Goal: Task Accomplishment & Management: Manage account settings

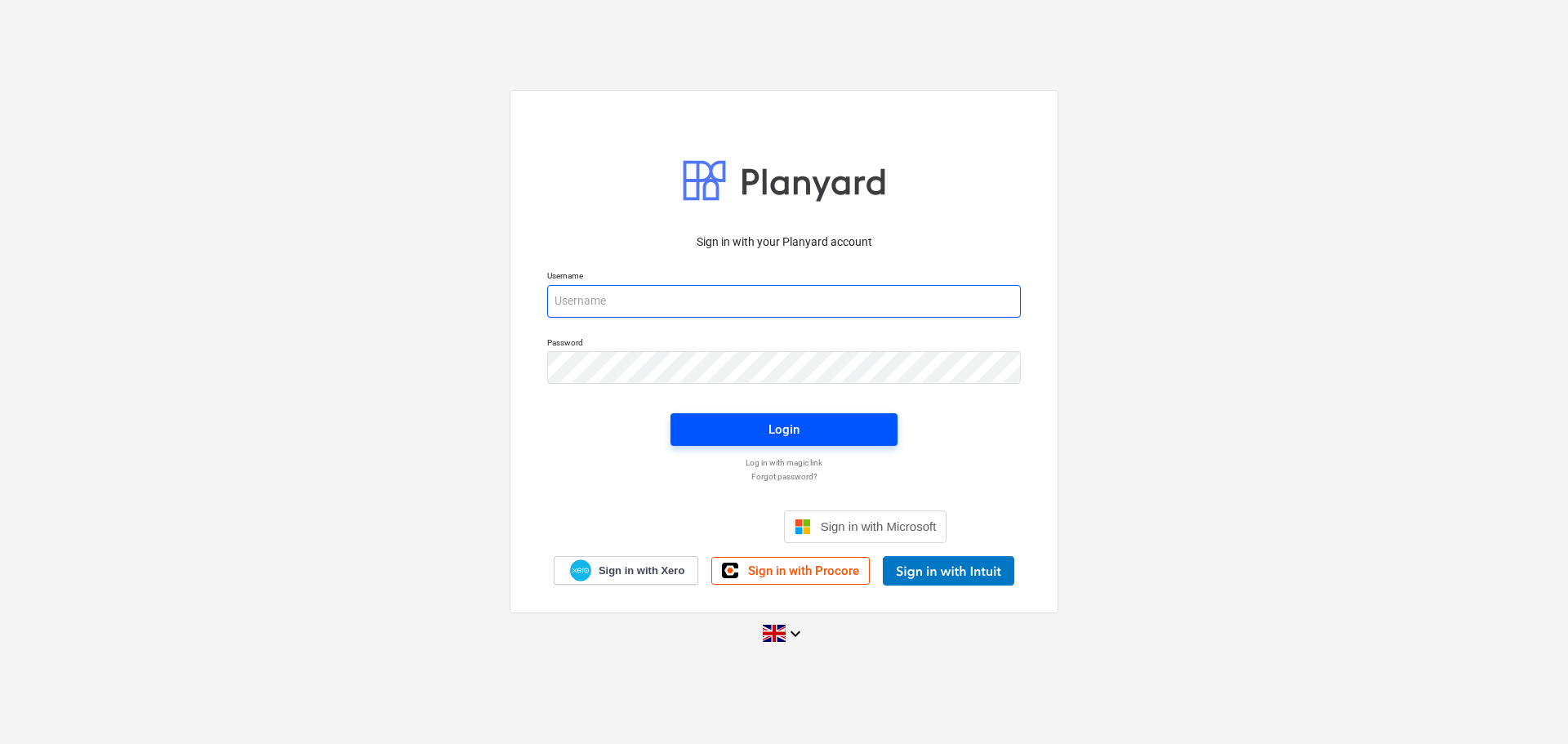
type input "sam@rosetta-group.co.uk"
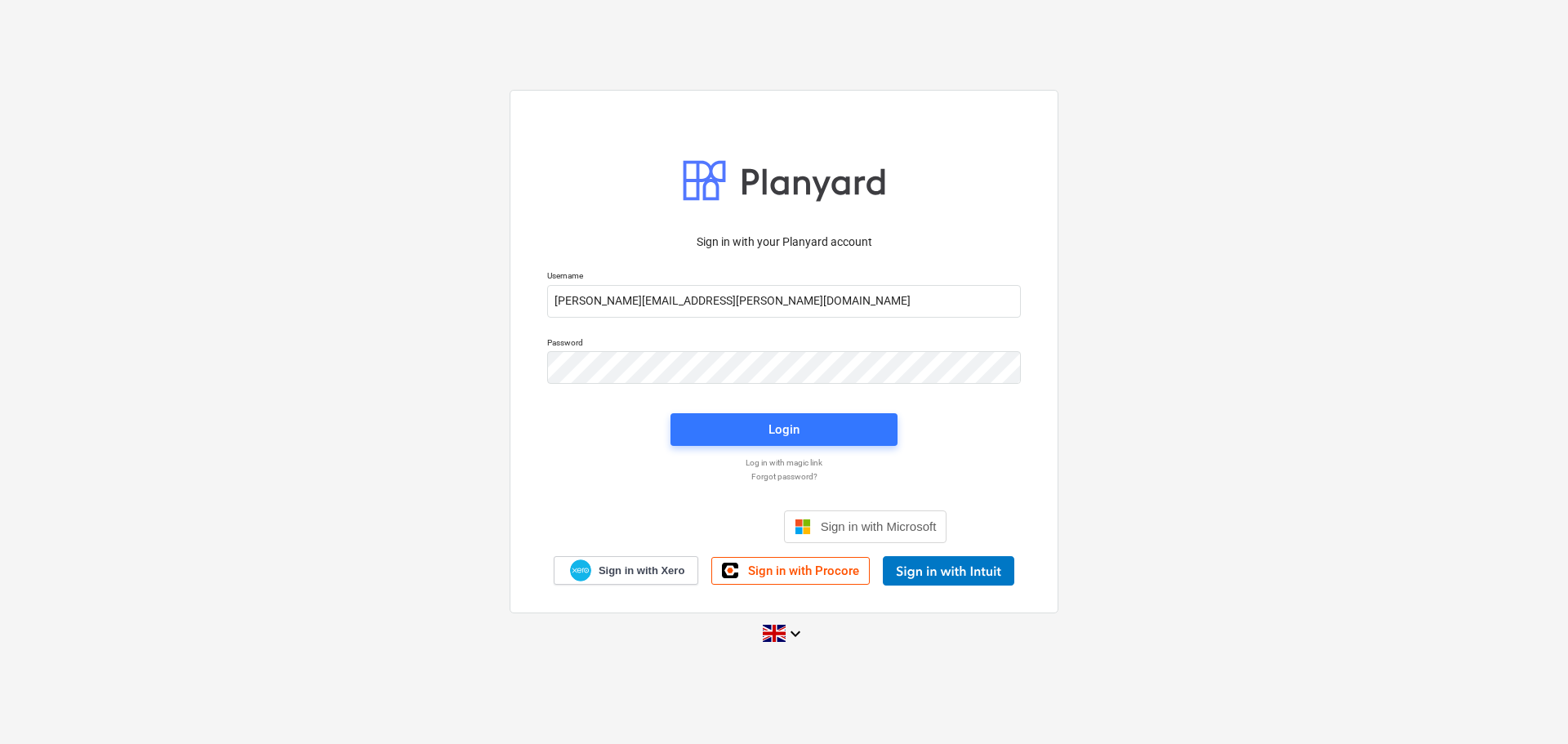
drag, startPoint x: 768, startPoint y: 430, endPoint x: 341, endPoint y: 226, distance: 473.2
click at [768, 430] on span "Login" at bounding box center [784, 430] width 188 height 22
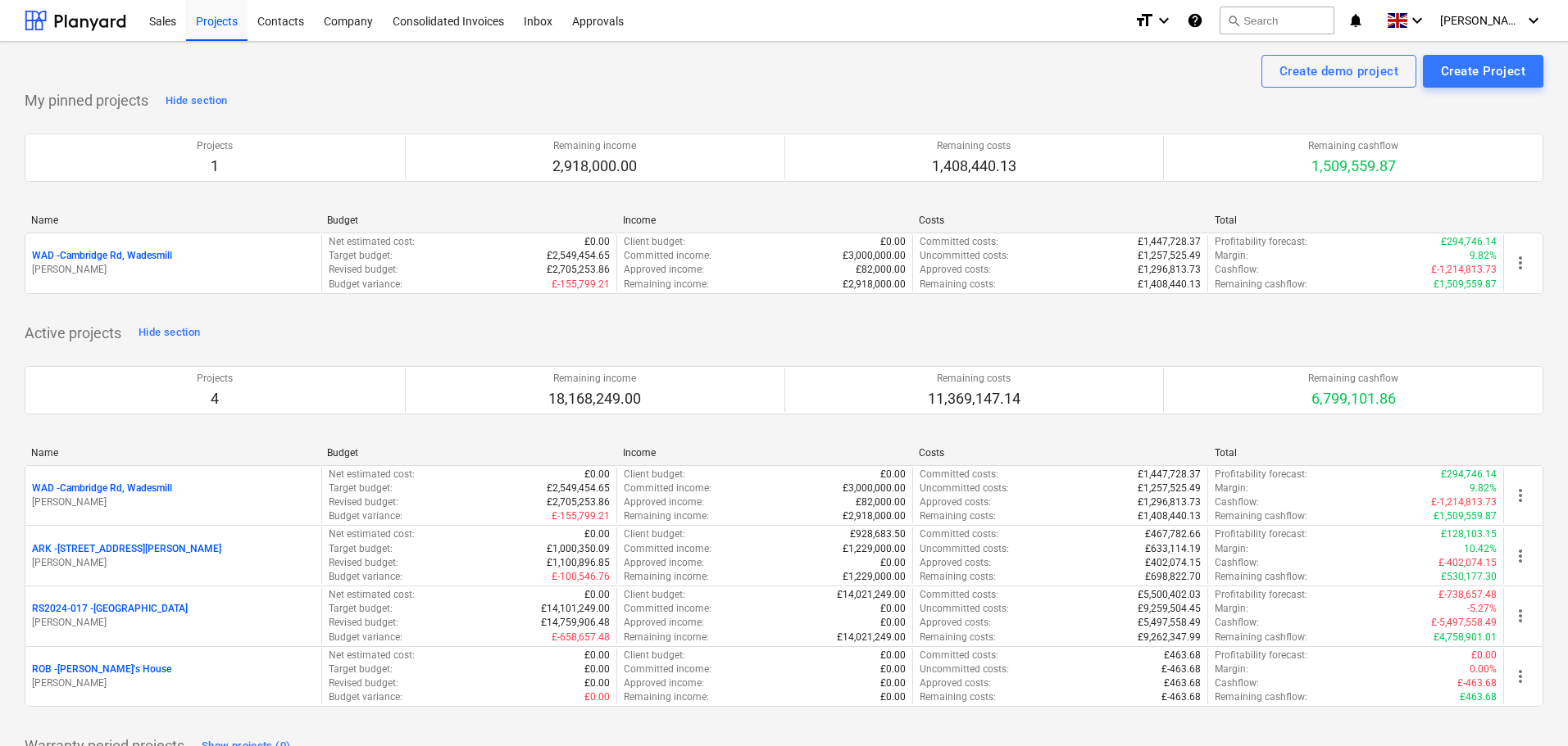
drag, startPoint x: 124, startPoint y: 486, endPoint x: 132, endPoint y: 475, distance: 13.6
click at [124, 486] on p "WAD - Cambridge Rd, Wadesmill" at bounding box center [101, 488] width 140 height 14
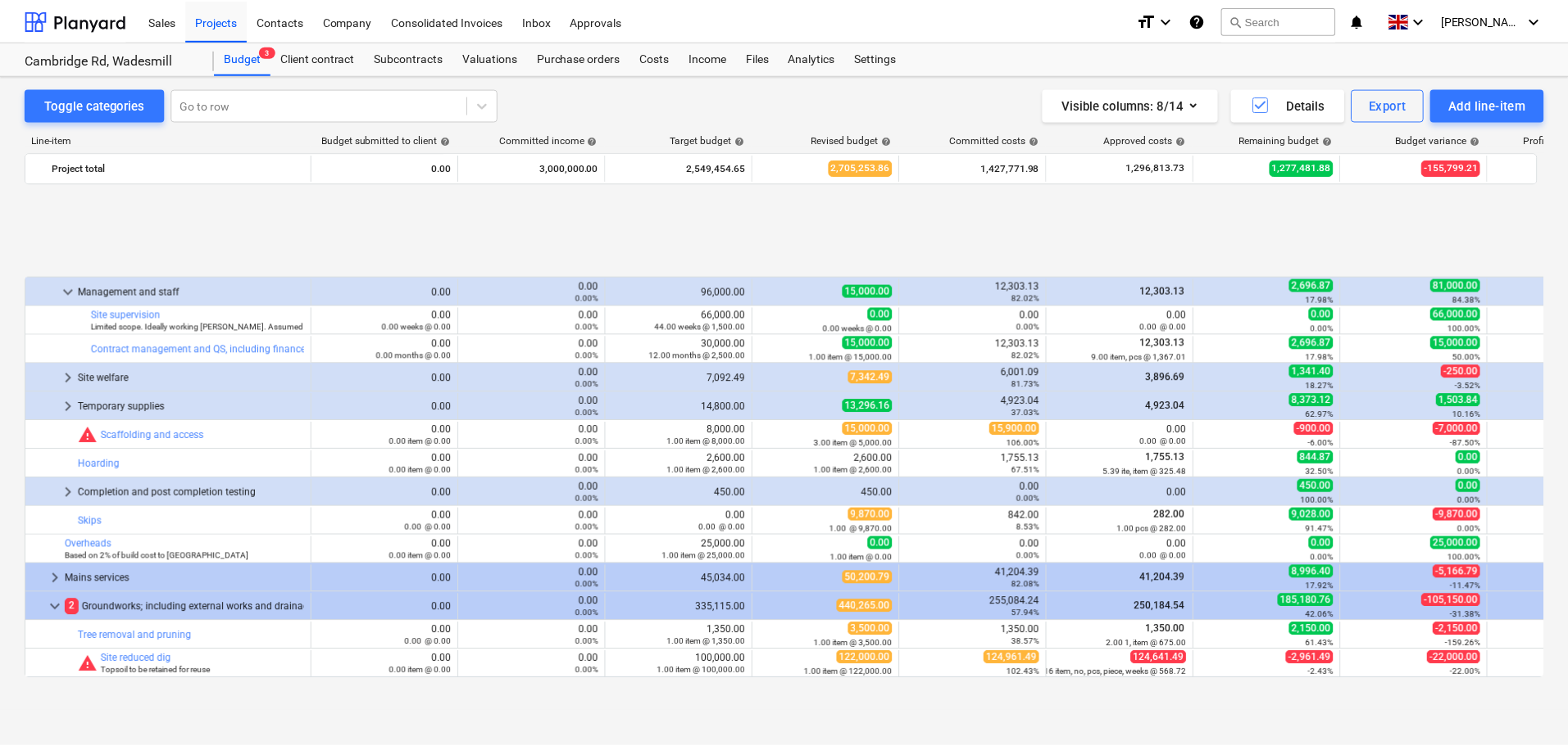
scroll to position [663, 0]
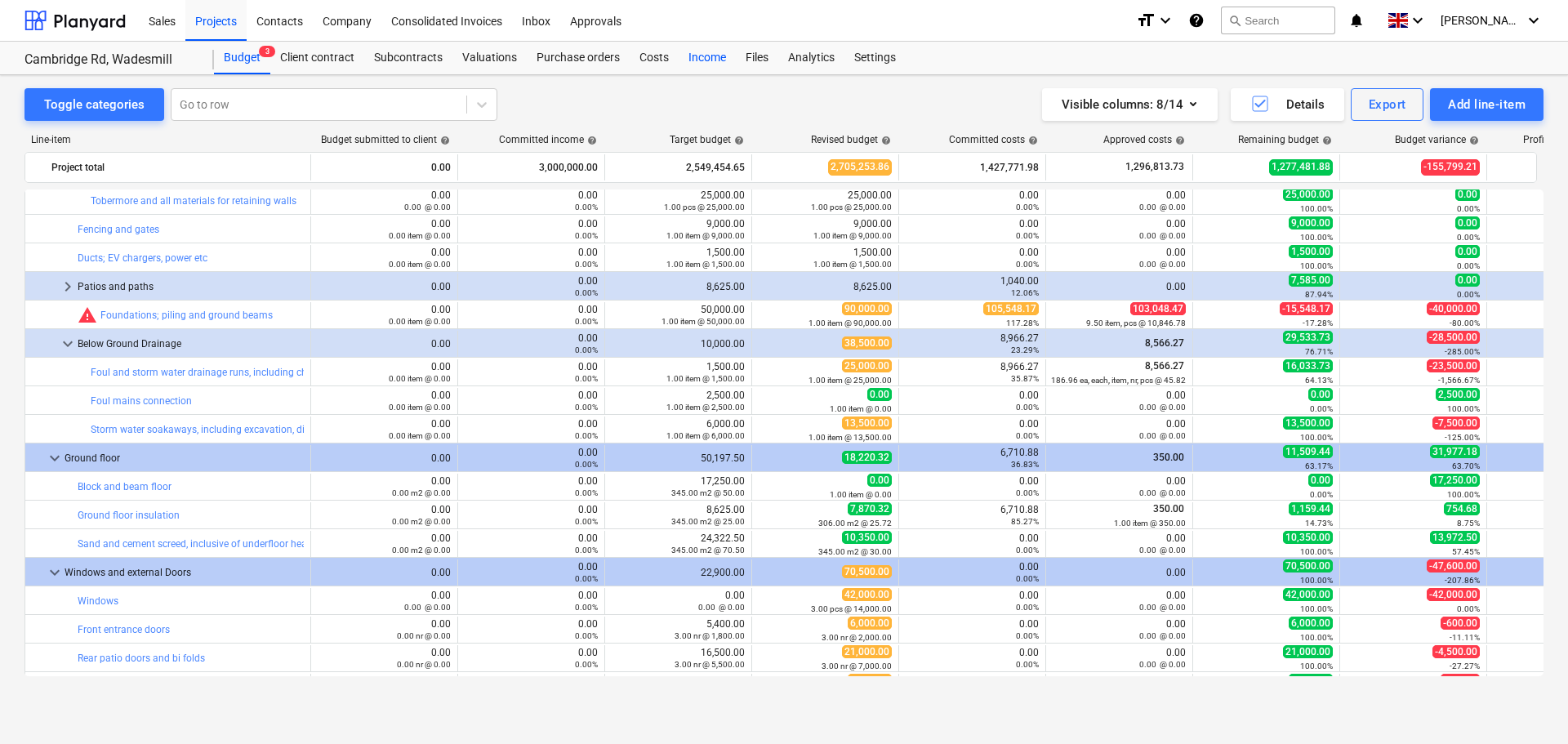
click at [635, 58] on div "Costs" at bounding box center [654, 58] width 49 height 33
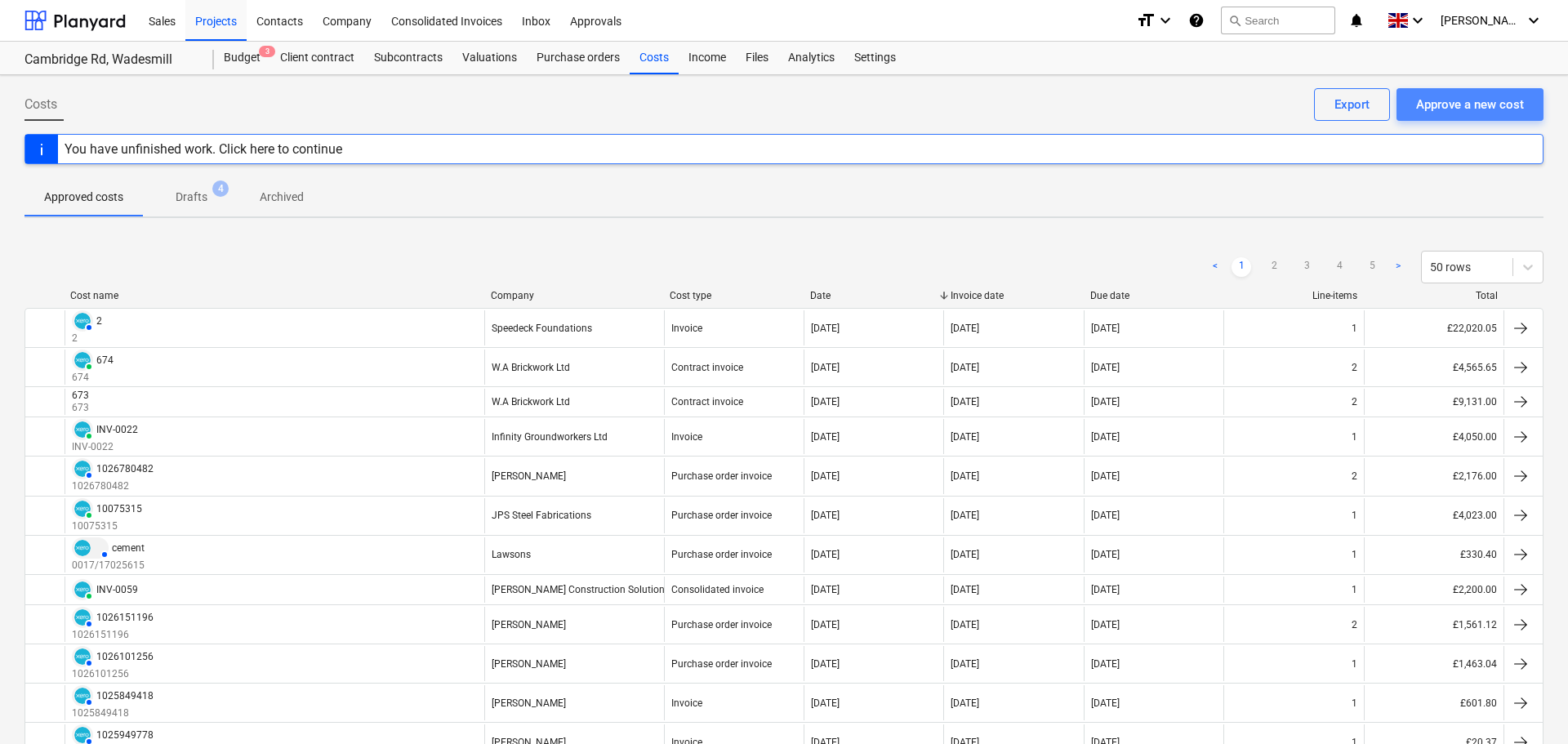
click at [1458, 95] on div "Approve a new cost" at bounding box center [1470, 104] width 108 height 22
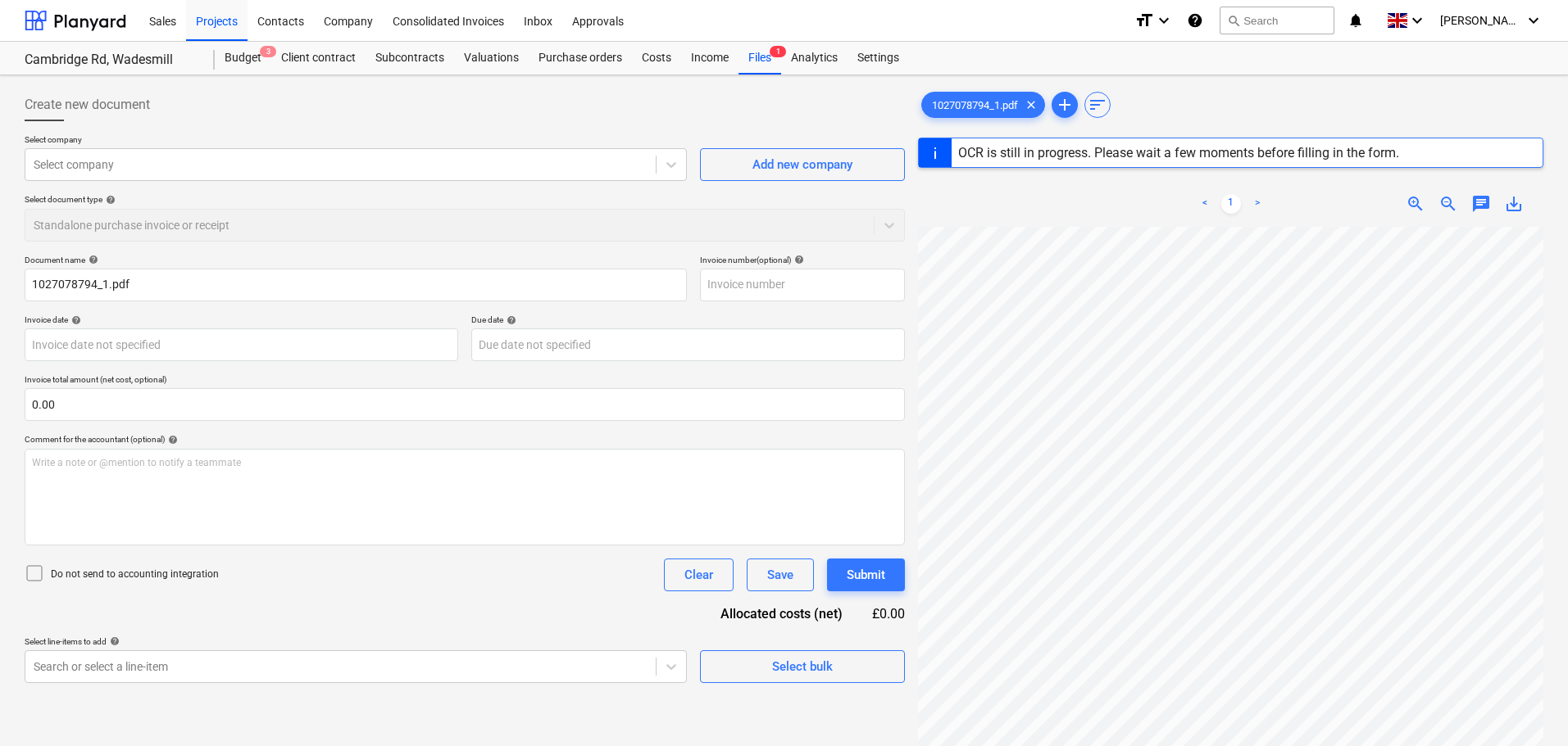
type input "1027078794"
type input "[DATE]"
type input "30 Sep 2025"
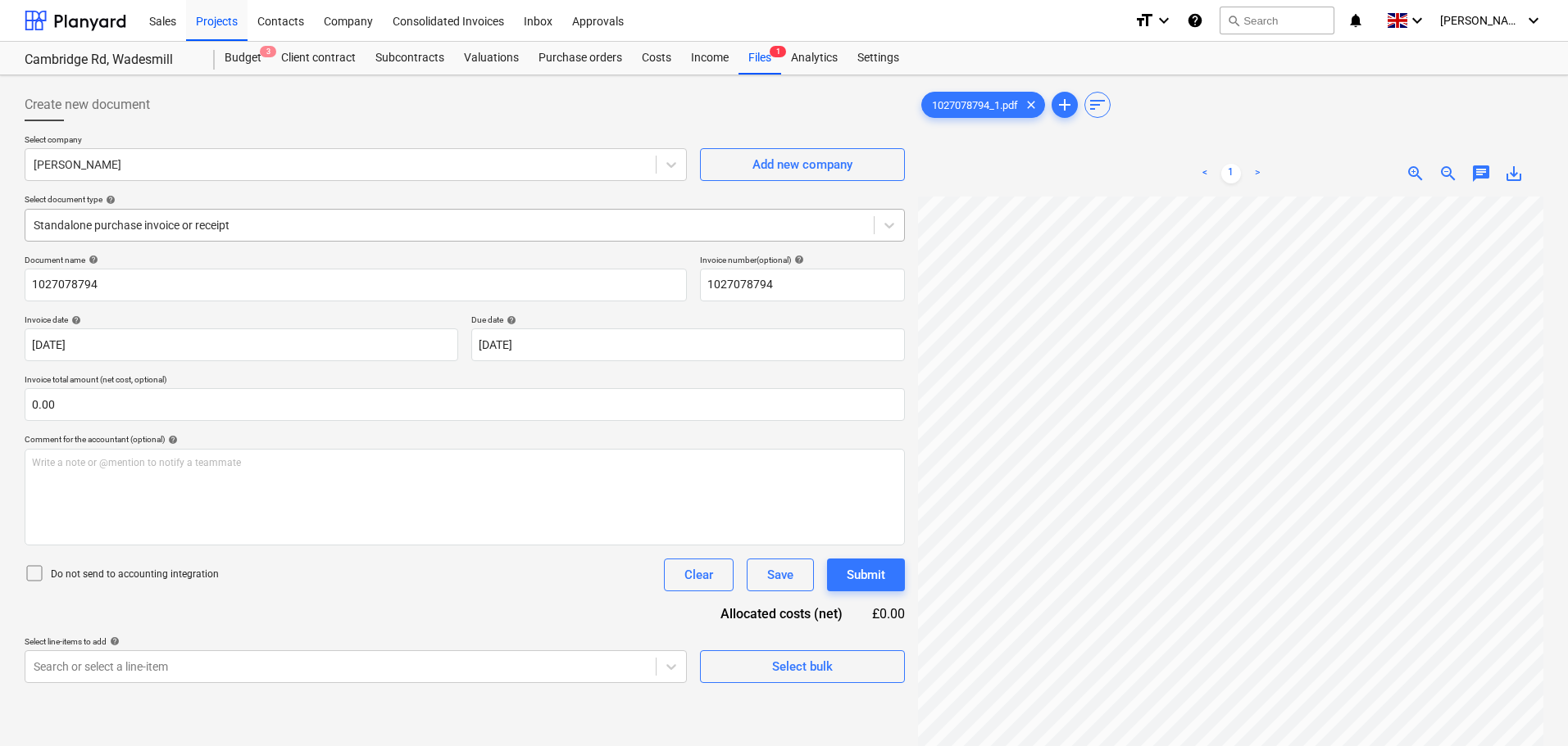
click at [164, 228] on div at bounding box center [450, 224] width 832 height 16
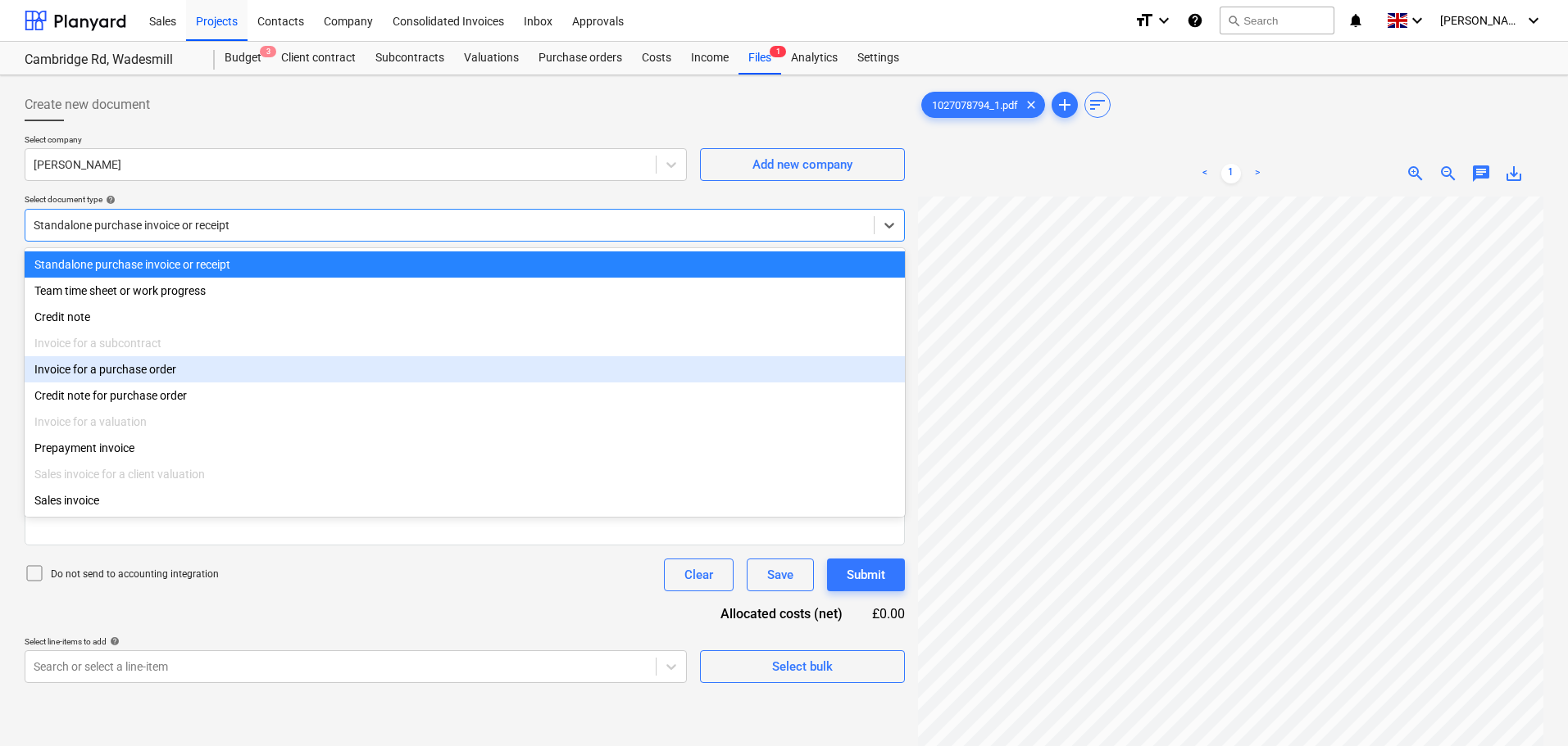
click at [119, 376] on div "Invoice for a purchase order" at bounding box center [465, 370] width 881 height 26
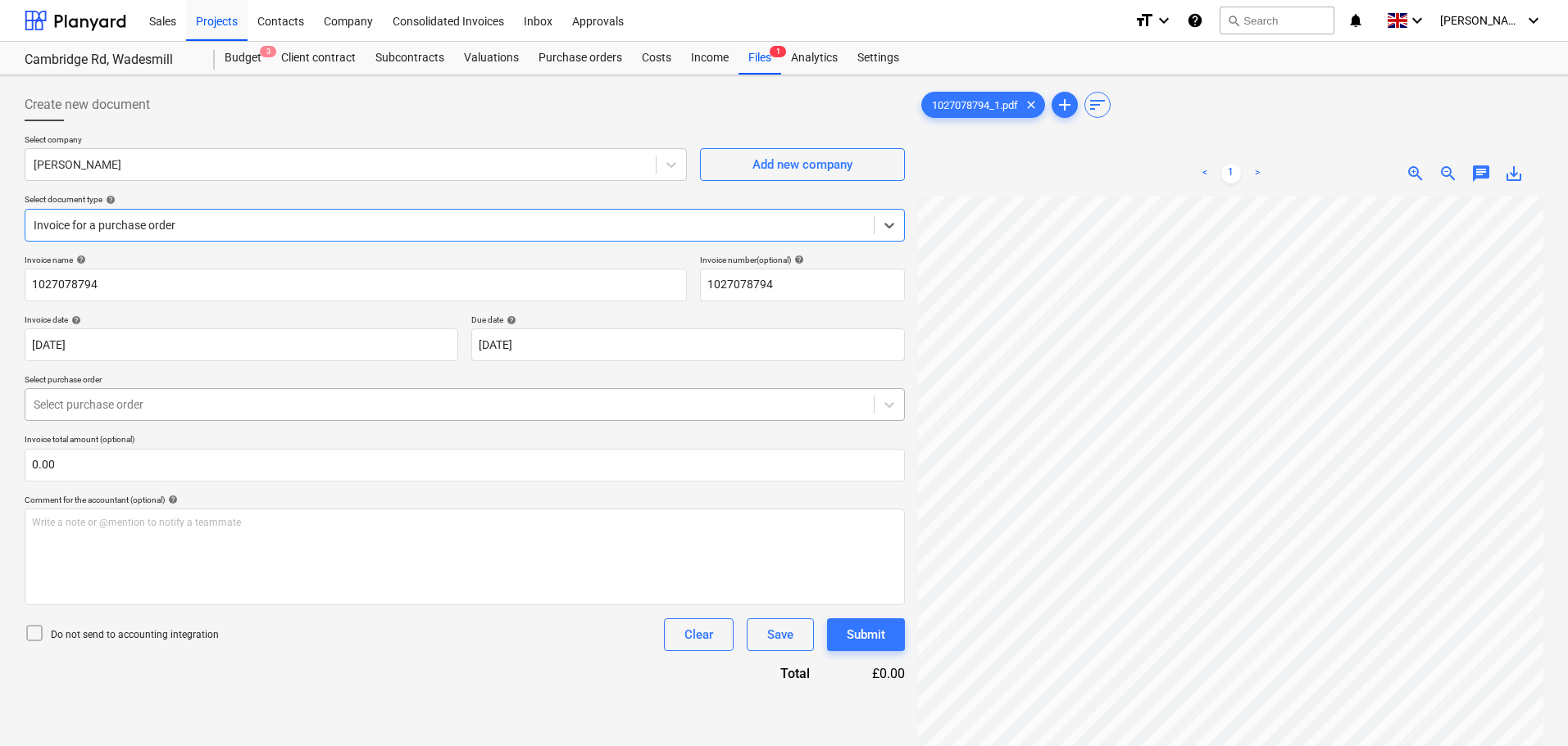
click at [131, 403] on div at bounding box center [450, 404] width 832 height 16
click at [191, 378] on p "Select purchase order" at bounding box center [465, 381] width 881 height 14
click at [104, 225] on div at bounding box center [450, 224] width 832 height 16
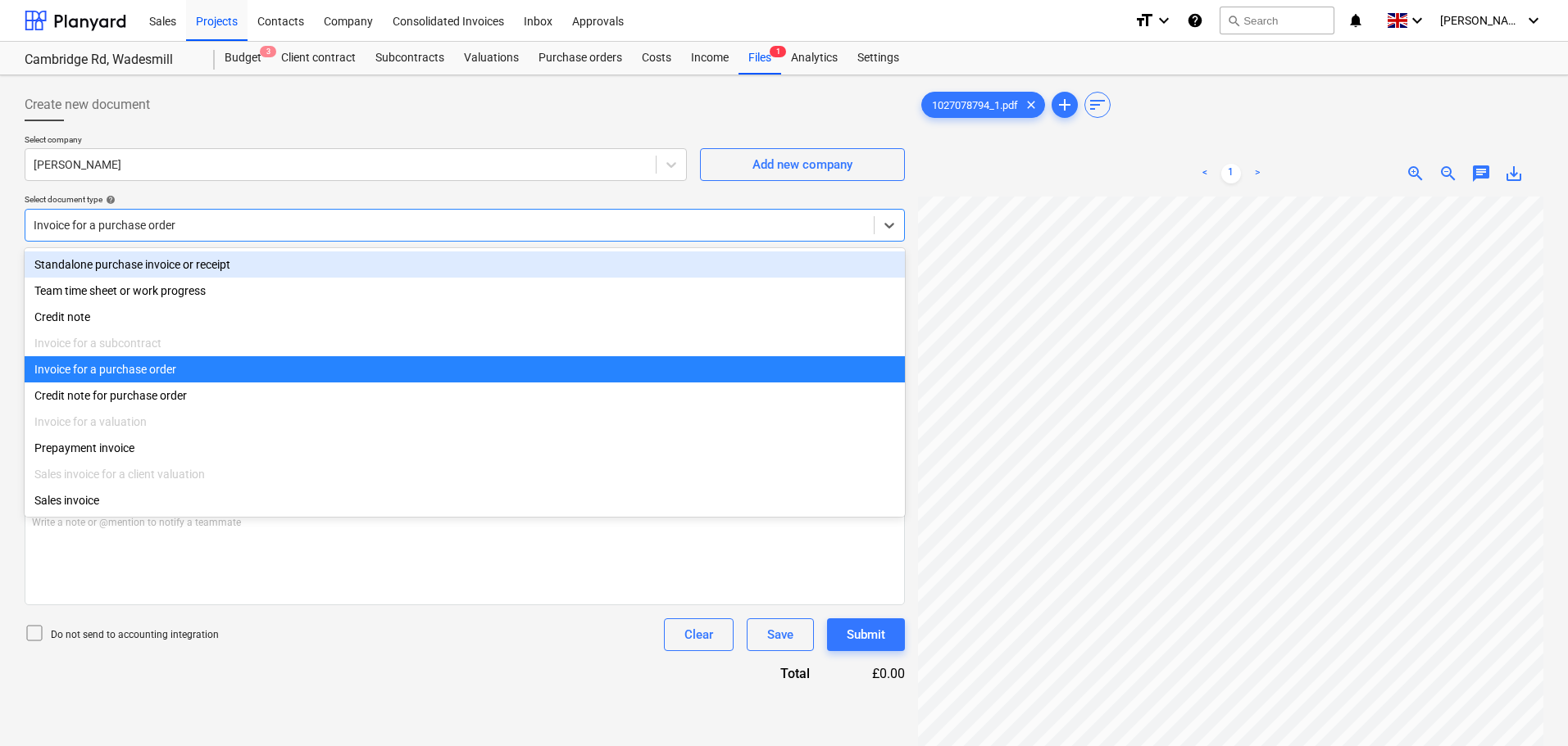
click at [129, 265] on div "Standalone purchase invoice or receipt" at bounding box center [465, 265] width 881 height 26
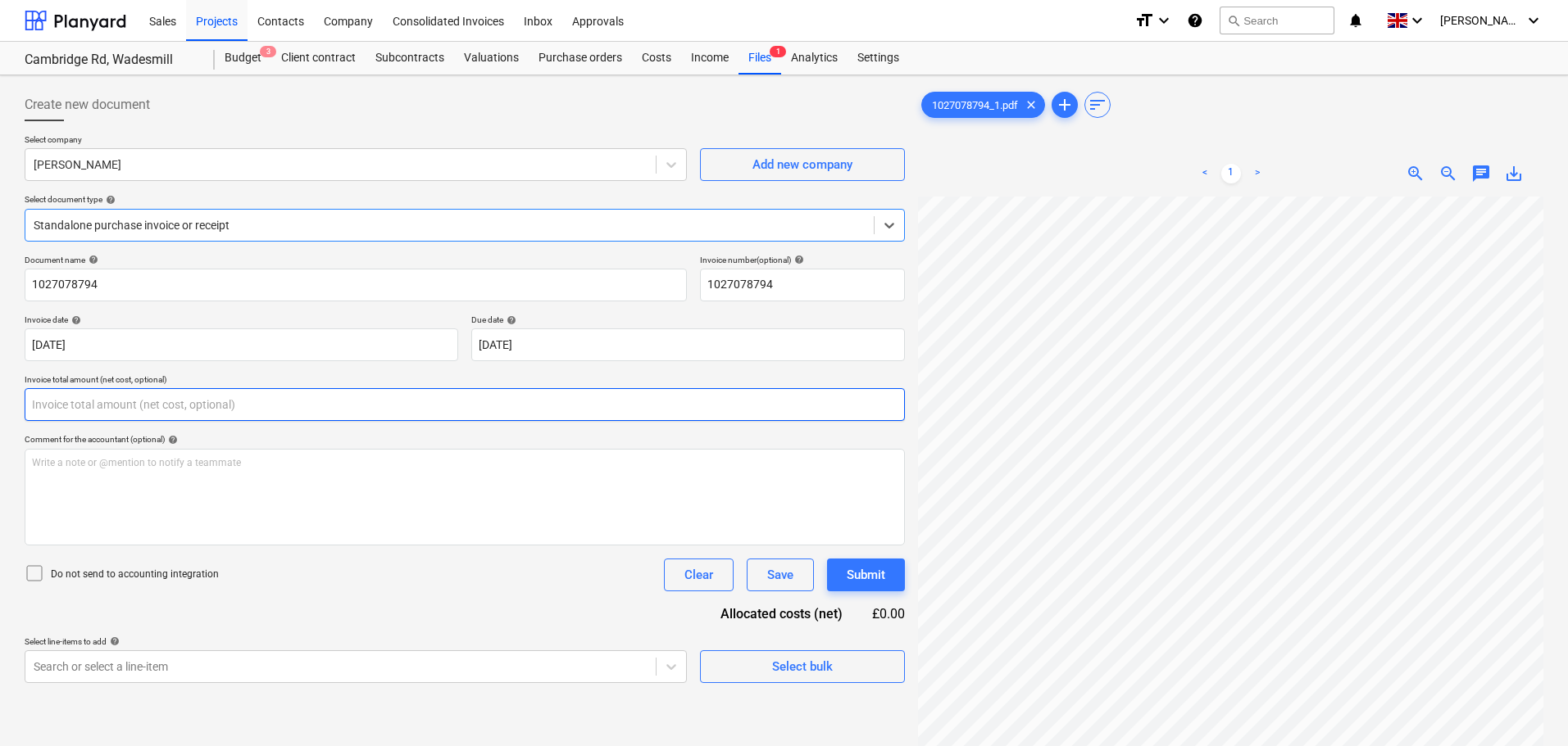
click at [93, 403] on input "text" at bounding box center [465, 404] width 881 height 33
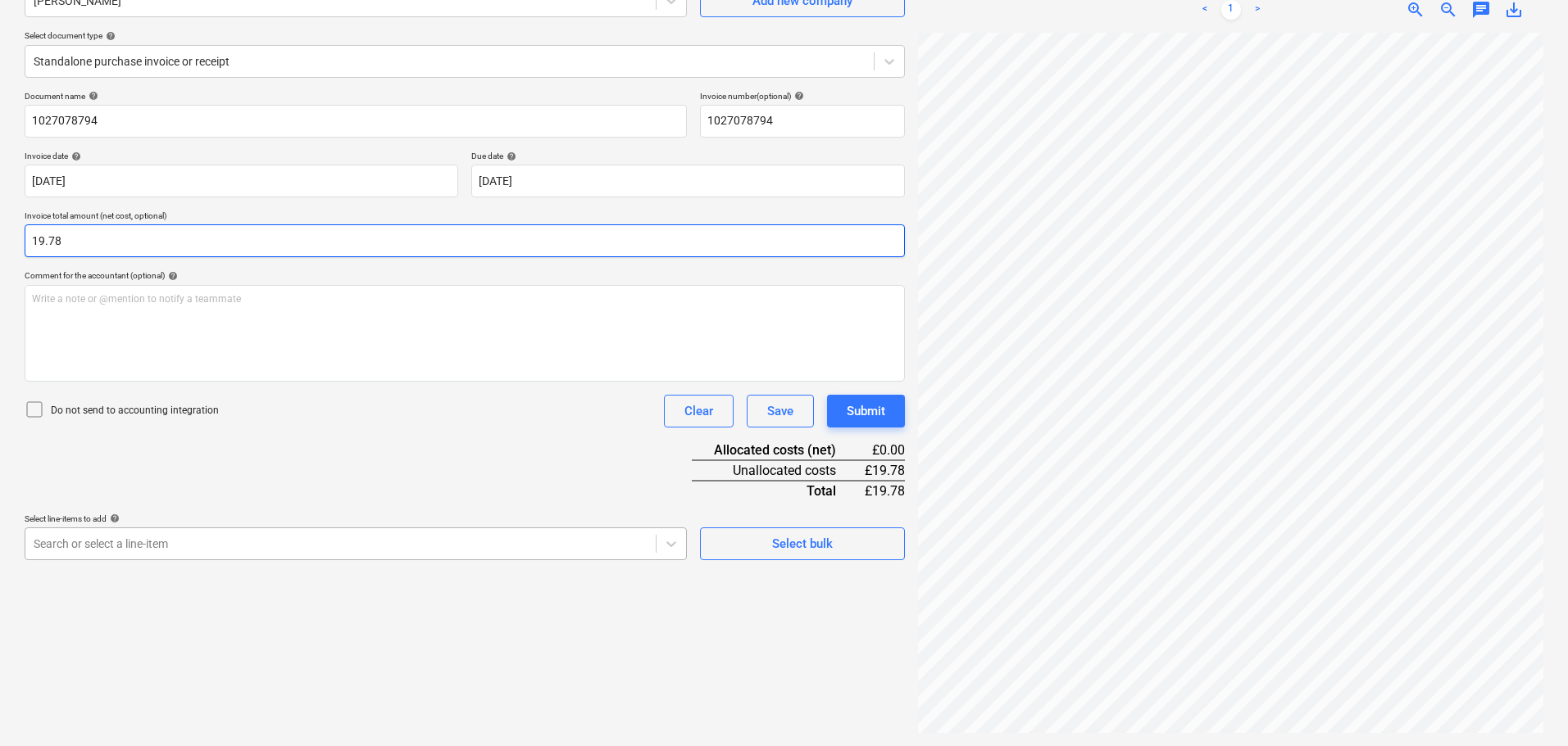
type input "19.78"
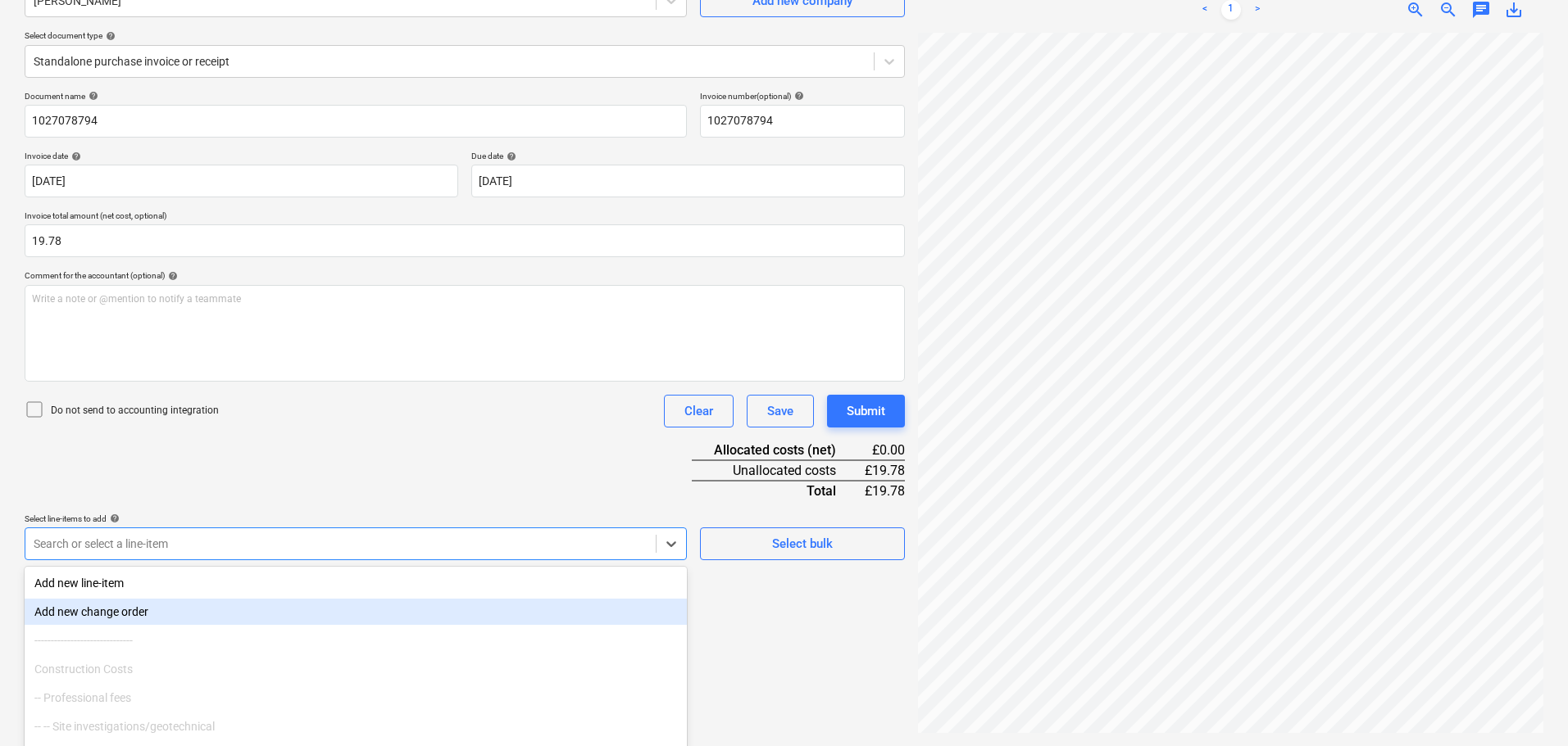
click at [69, 551] on body "Sales Projects Contacts Company Consolidated Invoices Inbox Approvals format_si…" at bounding box center [784, 208] width 1568 height 746
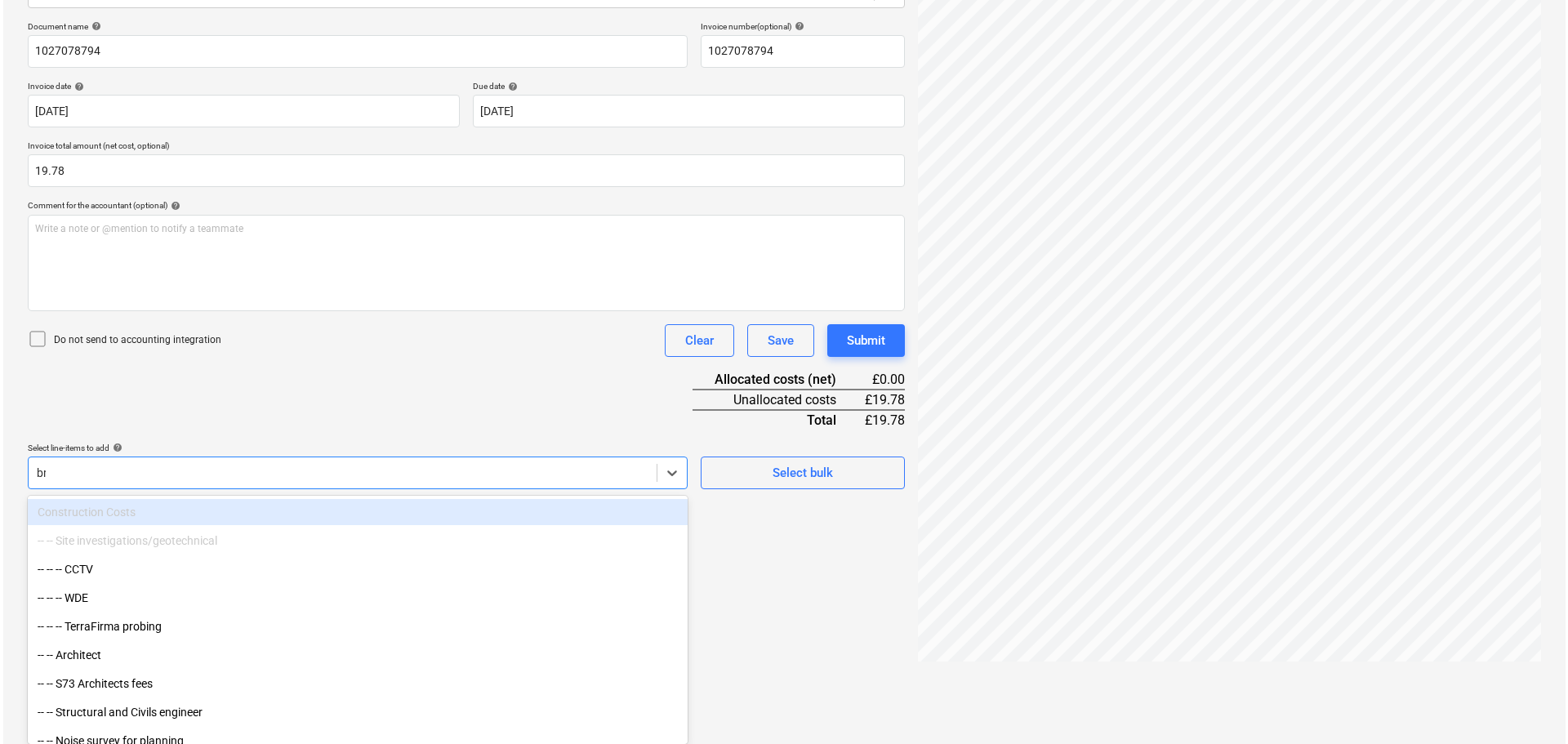
scroll to position [164, 0]
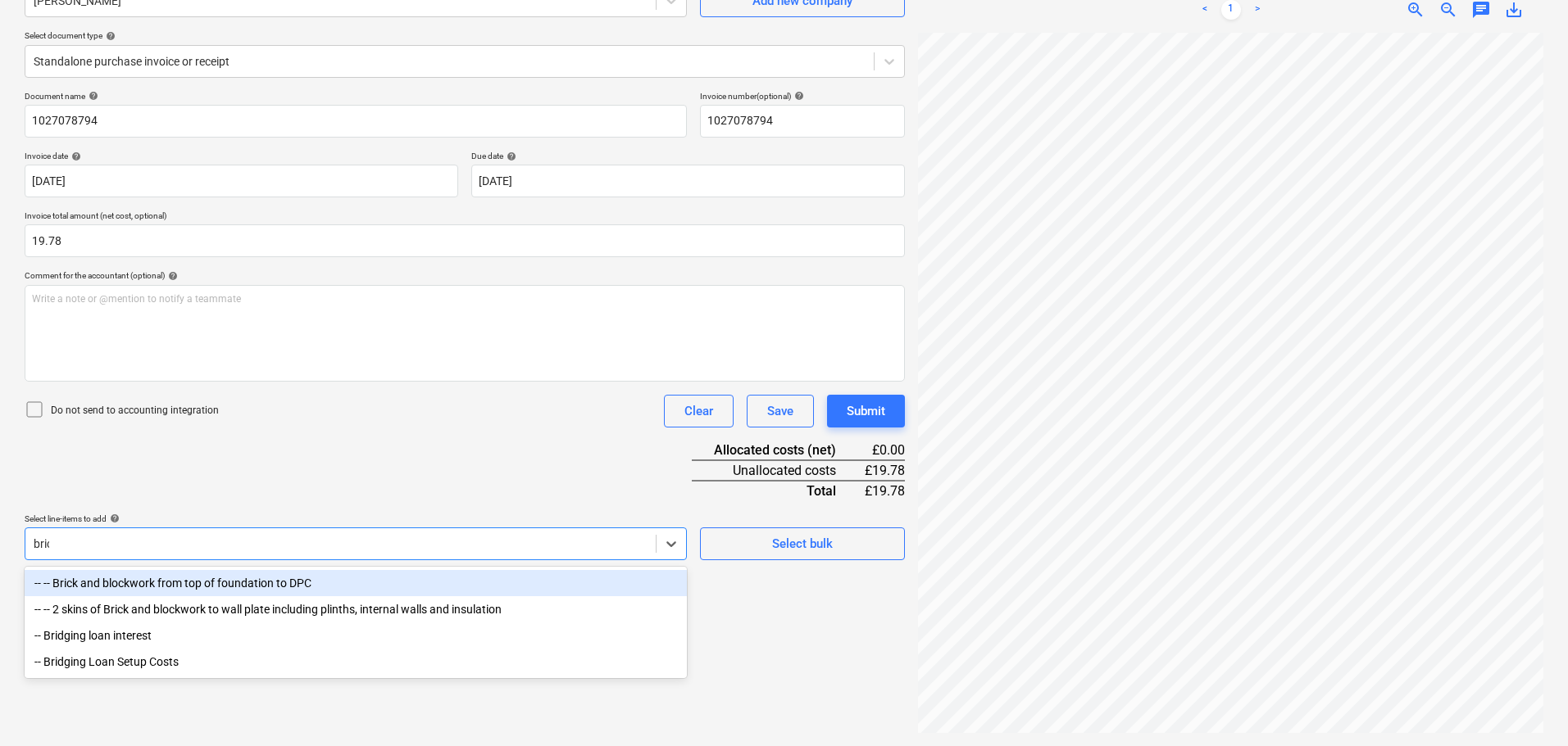
type input "brick"
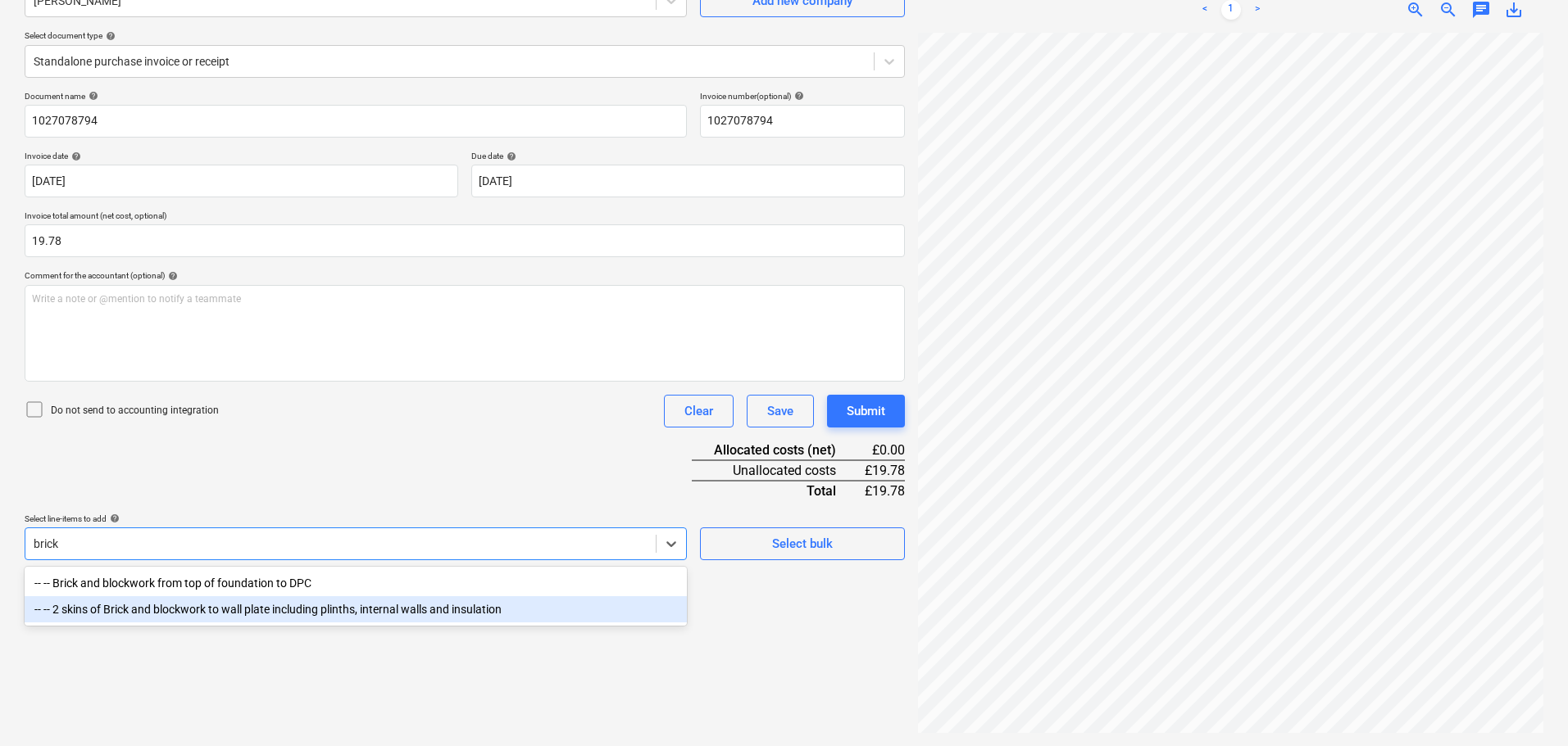
click at [161, 610] on div "-- -- 2 skins of Brick and blockwork to wall plate including plinths, internal …" at bounding box center [355, 610] width 662 height 26
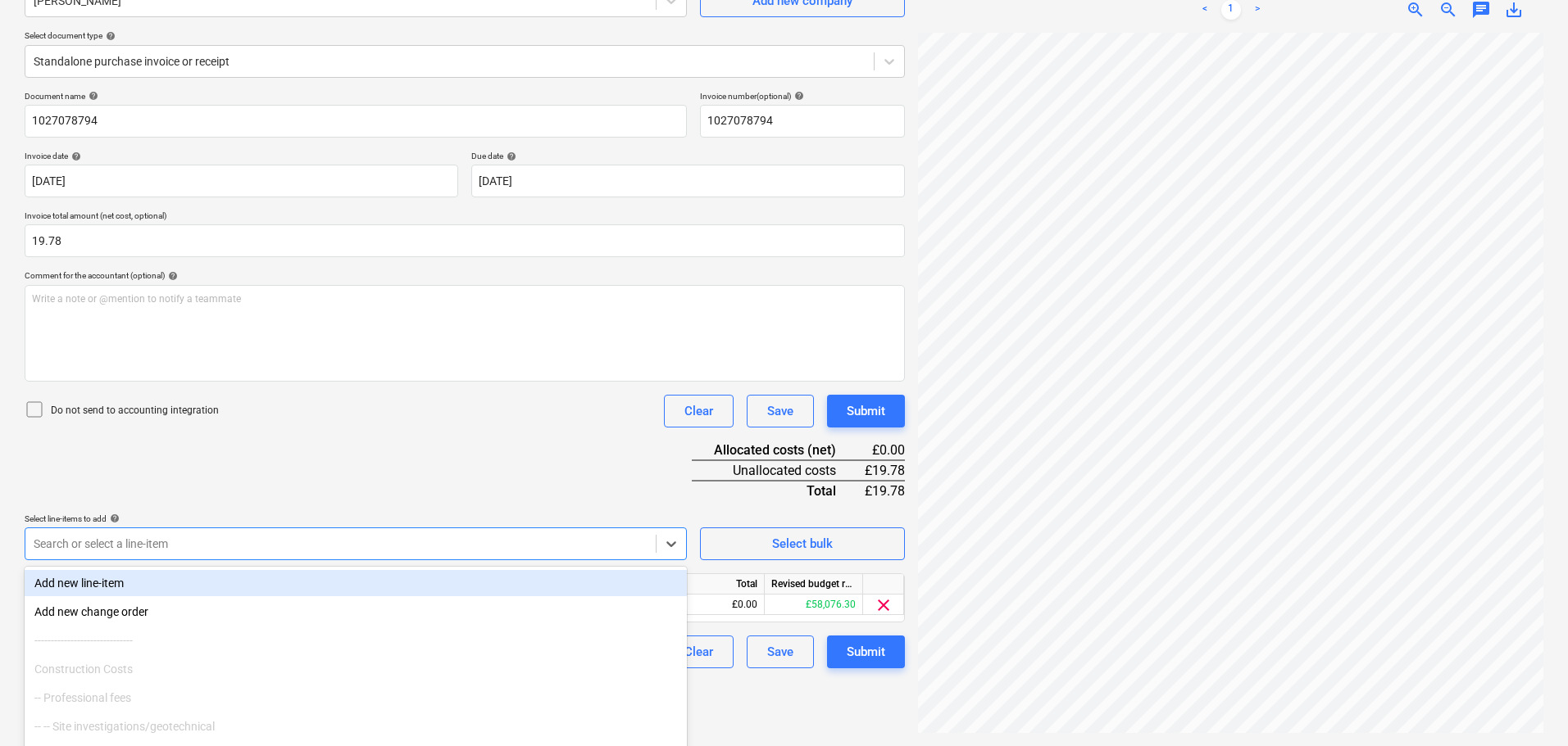
click at [314, 468] on div "Document name help 1027078794 Invoice number (optional) help 1027078794 Invoice…" at bounding box center [465, 380] width 881 height 578
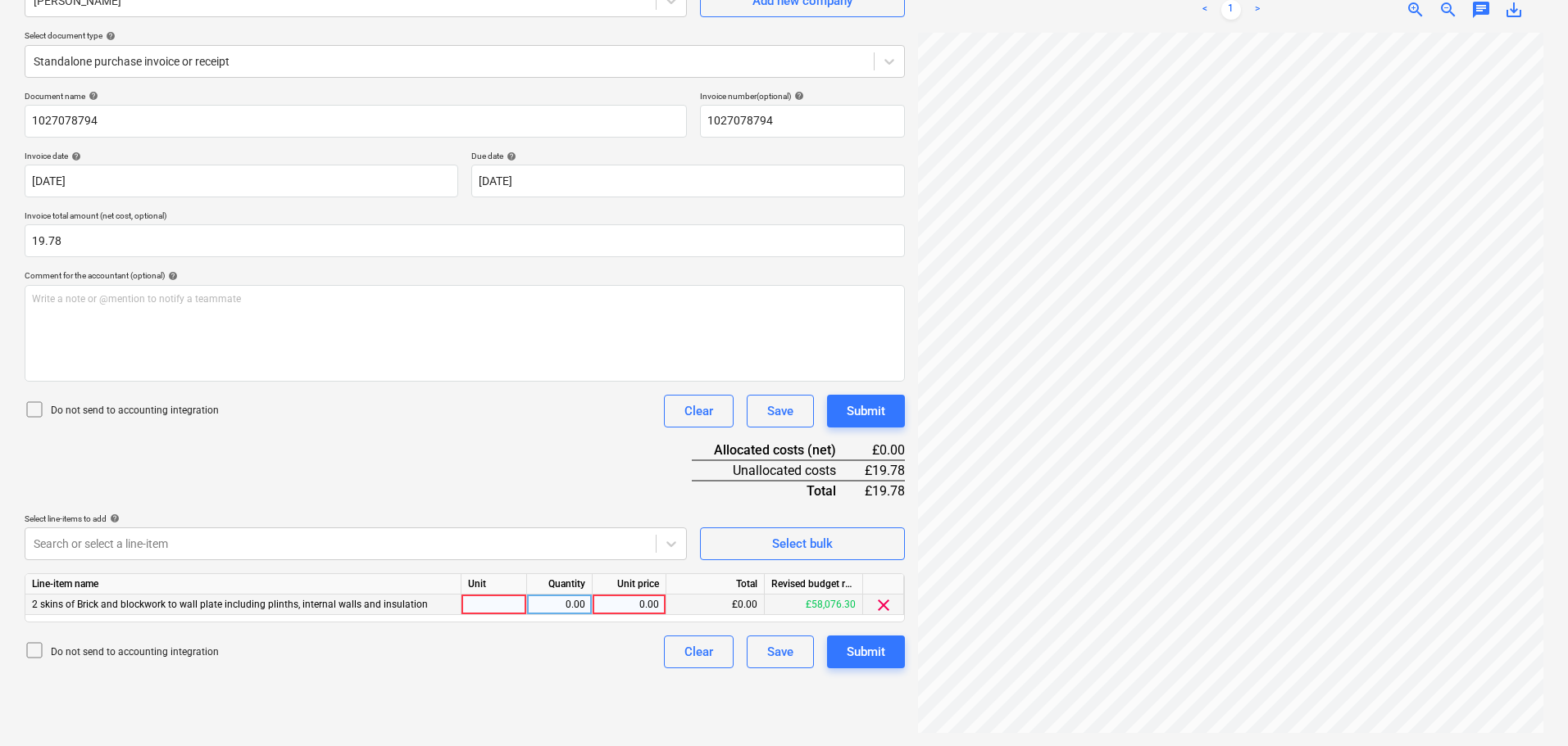
click at [512, 612] on div at bounding box center [495, 605] width 66 height 21
type input "item"
type input "19.78"
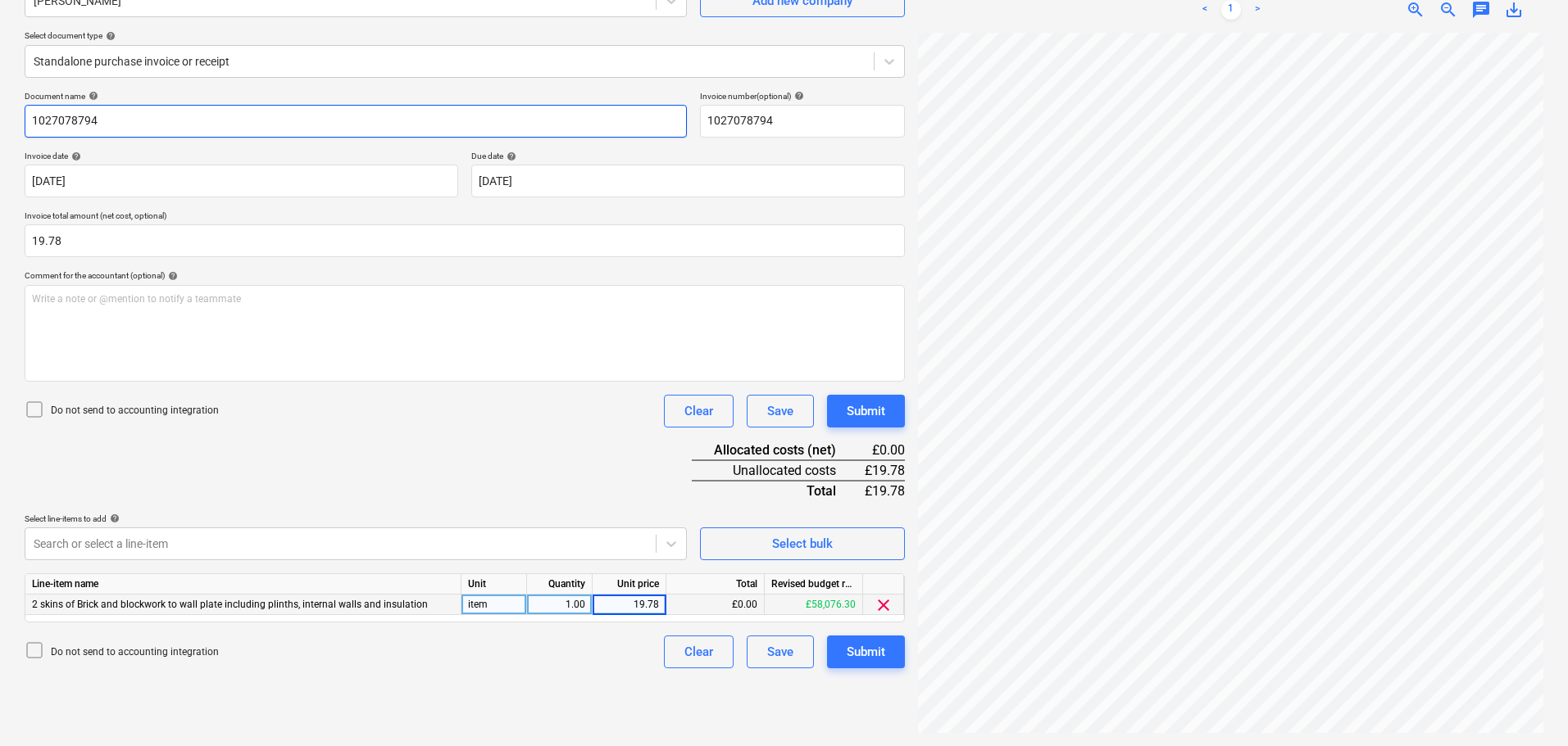
click at [114, 116] on input "1027078794" at bounding box center [355, 121] width 662 height 33
drag, startPoint x: 133, startPoint y: 114, endPoint x: 20, endPoint y: 132, distance: 114.4
click at [20, 132] on div "Create new document Select company Travis Perkins Add new company Select docume…" at bounding box center [465, 329] width 894 height 822
type input "expansion joint foam"
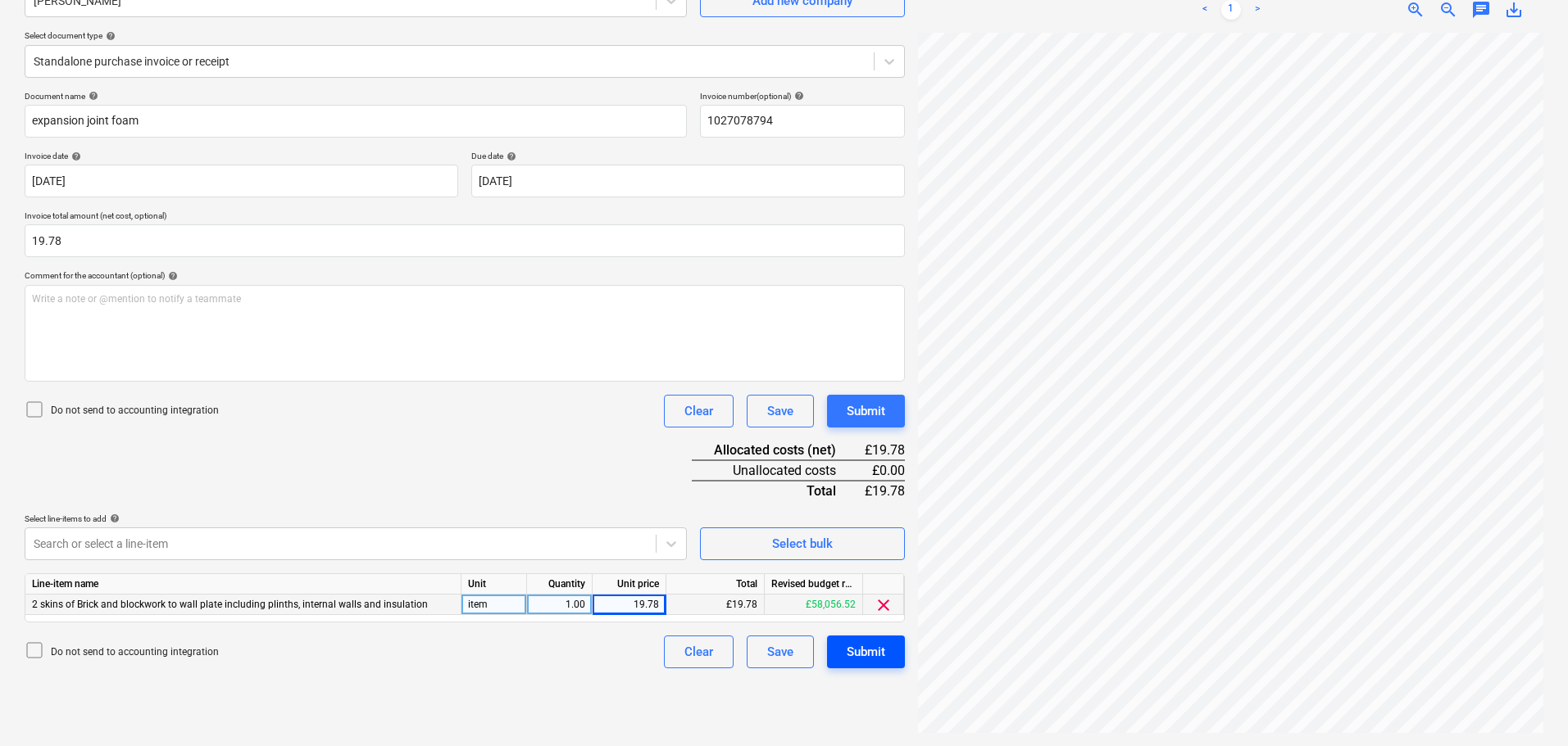
click at [874, 649] on div "Submit" at bounding box center [866, 652] width 38 height 22
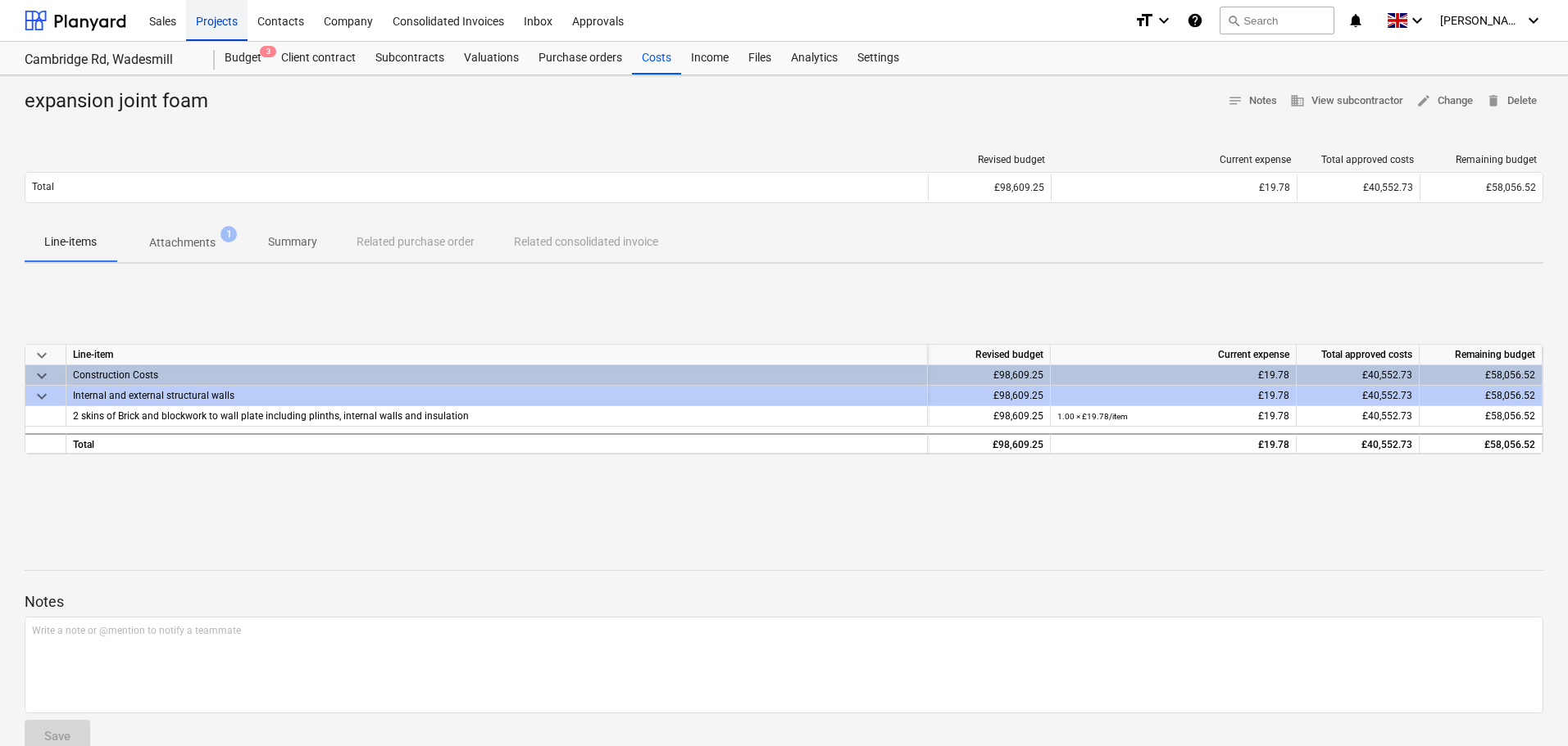
click at [219, 20] on div "Projects" at bounding box center [216, 20] width 61 height 42
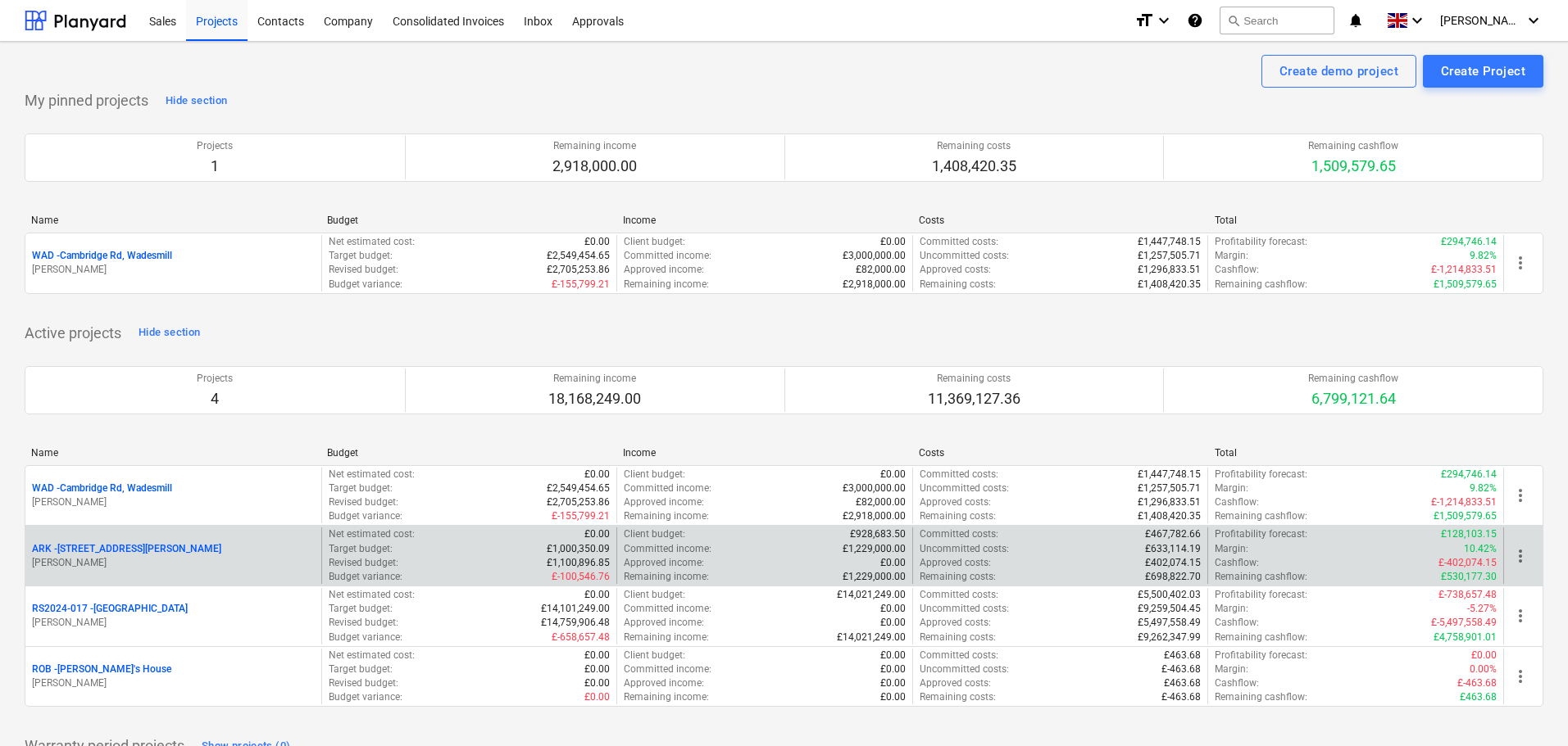
click at [108, 556] on p "ARK - 2 Galley Lane Arkley" at bounding box center [127, 549] width 190 height 14
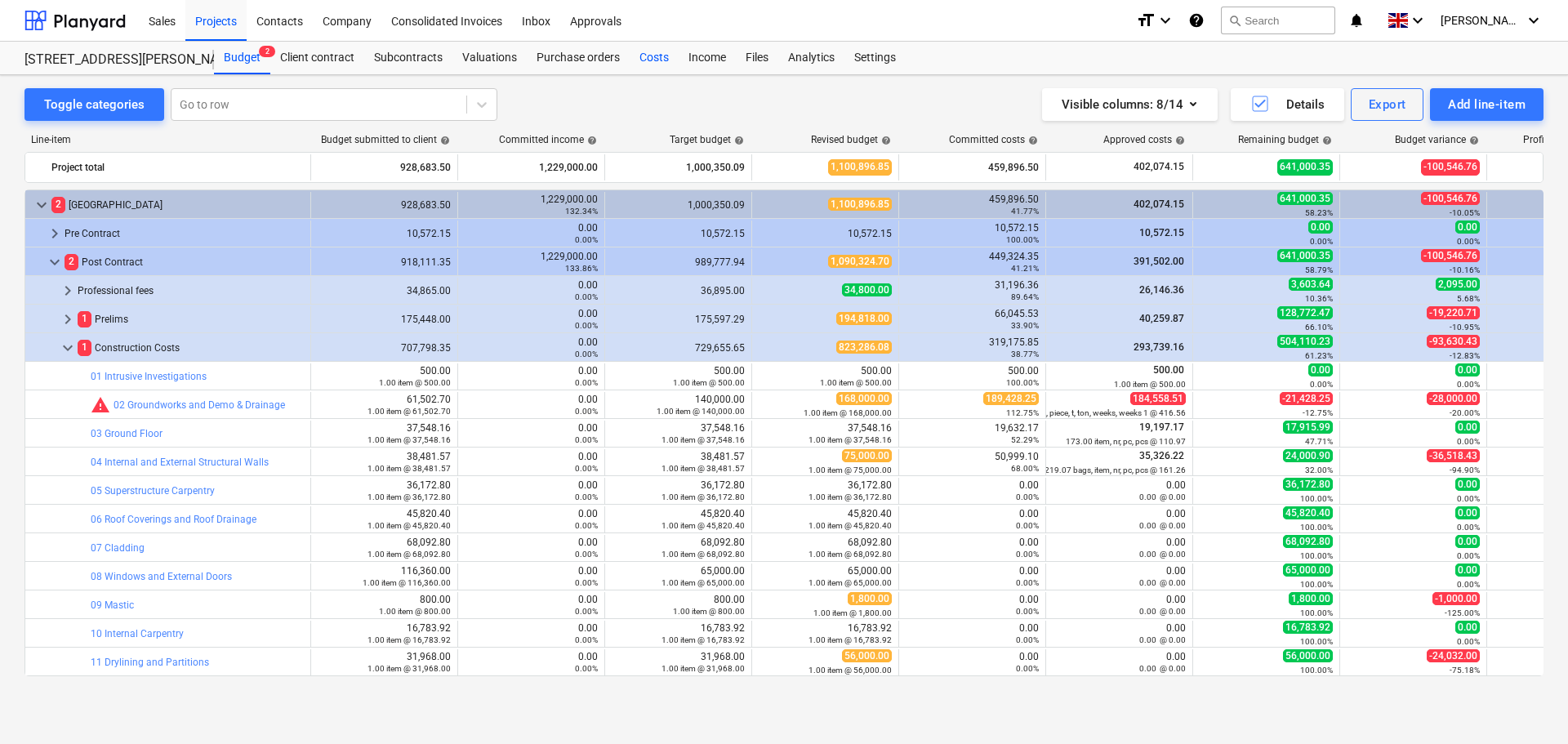
click at [645, 52] on div "Costs" at bounding box center [654, 58] width 49 height 33
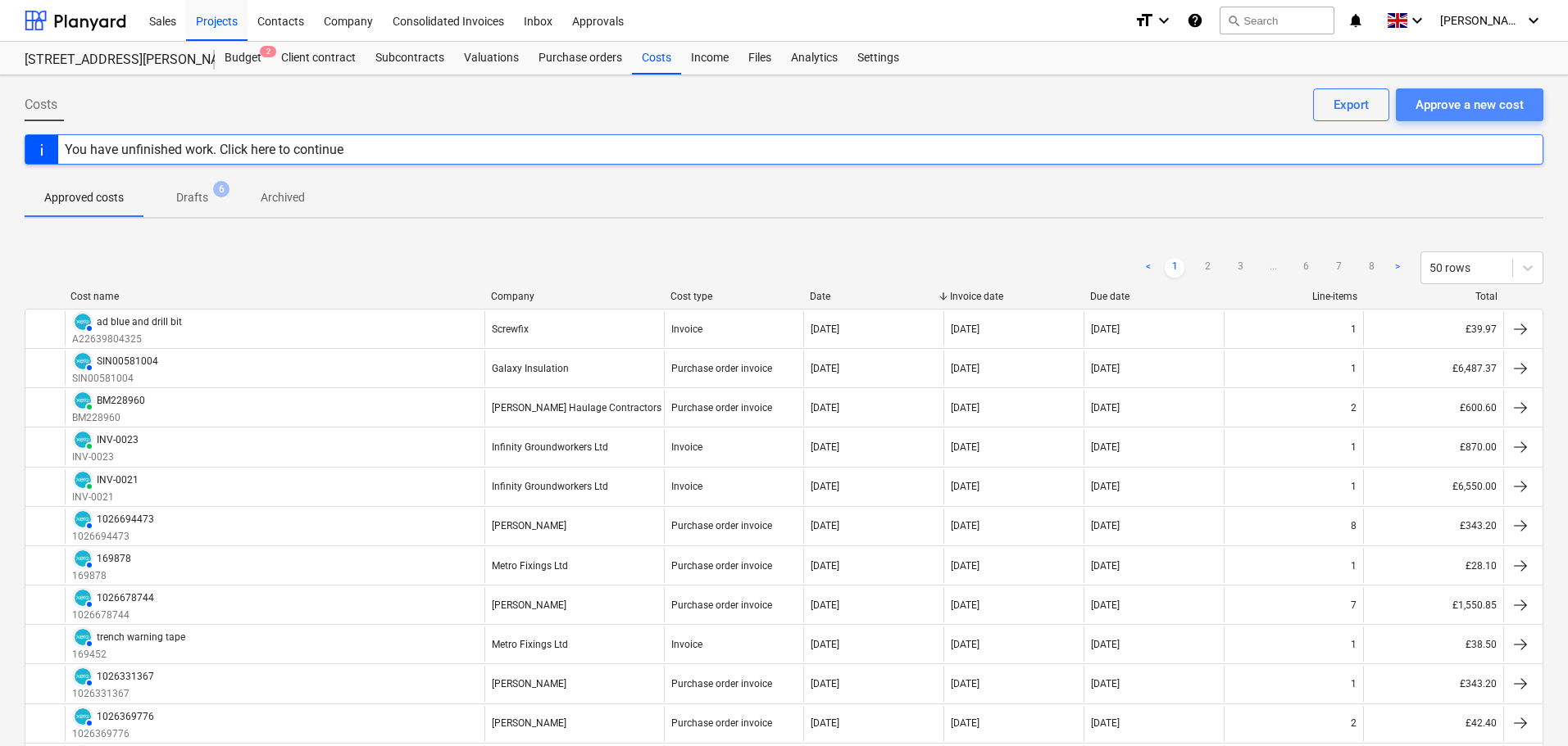
click at [1488, 107] on div "Approve a new cost" at bounding box center [1469, 104] width 108 height 22
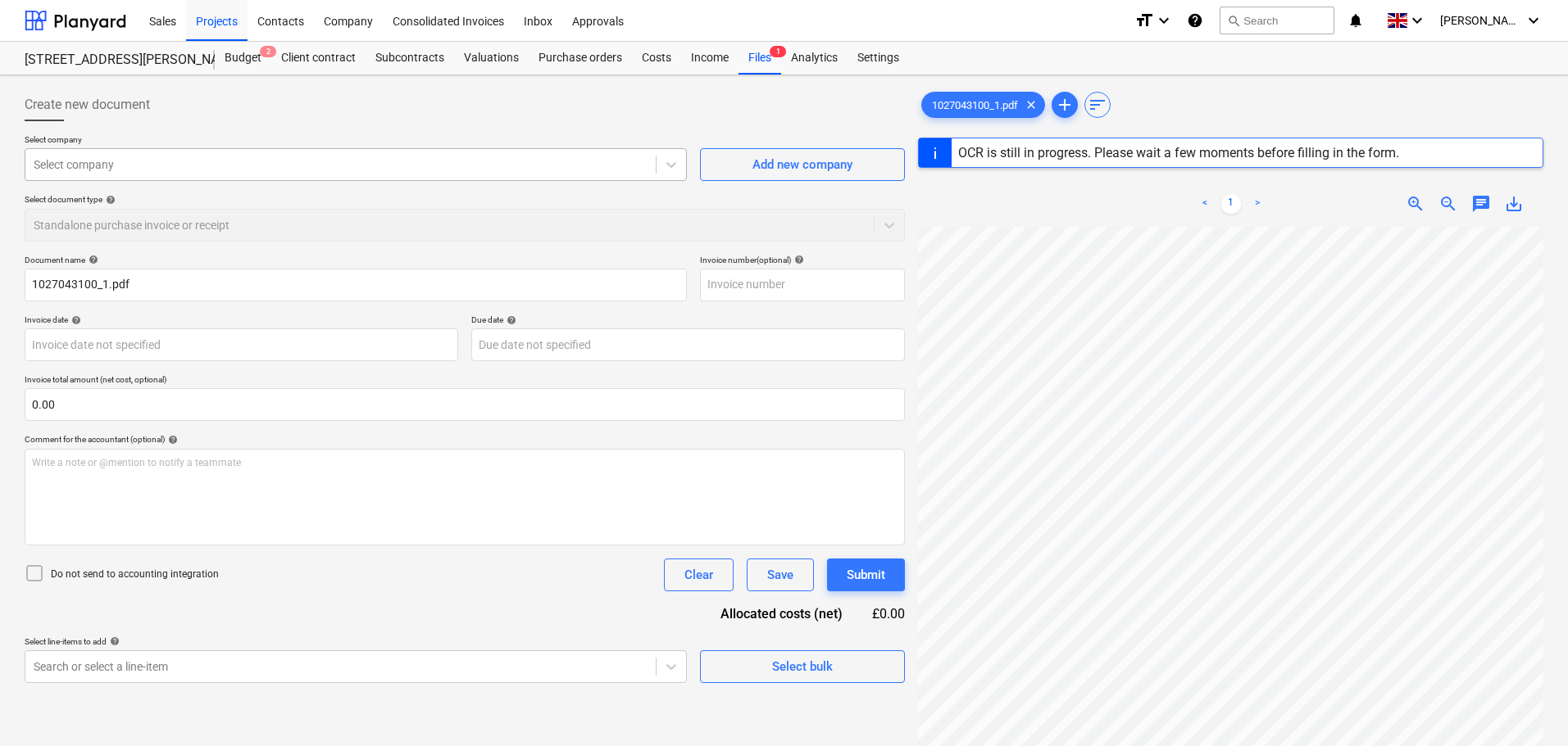
click at [144, 170] on div at bounding box center [341, 164] width 614 height 16
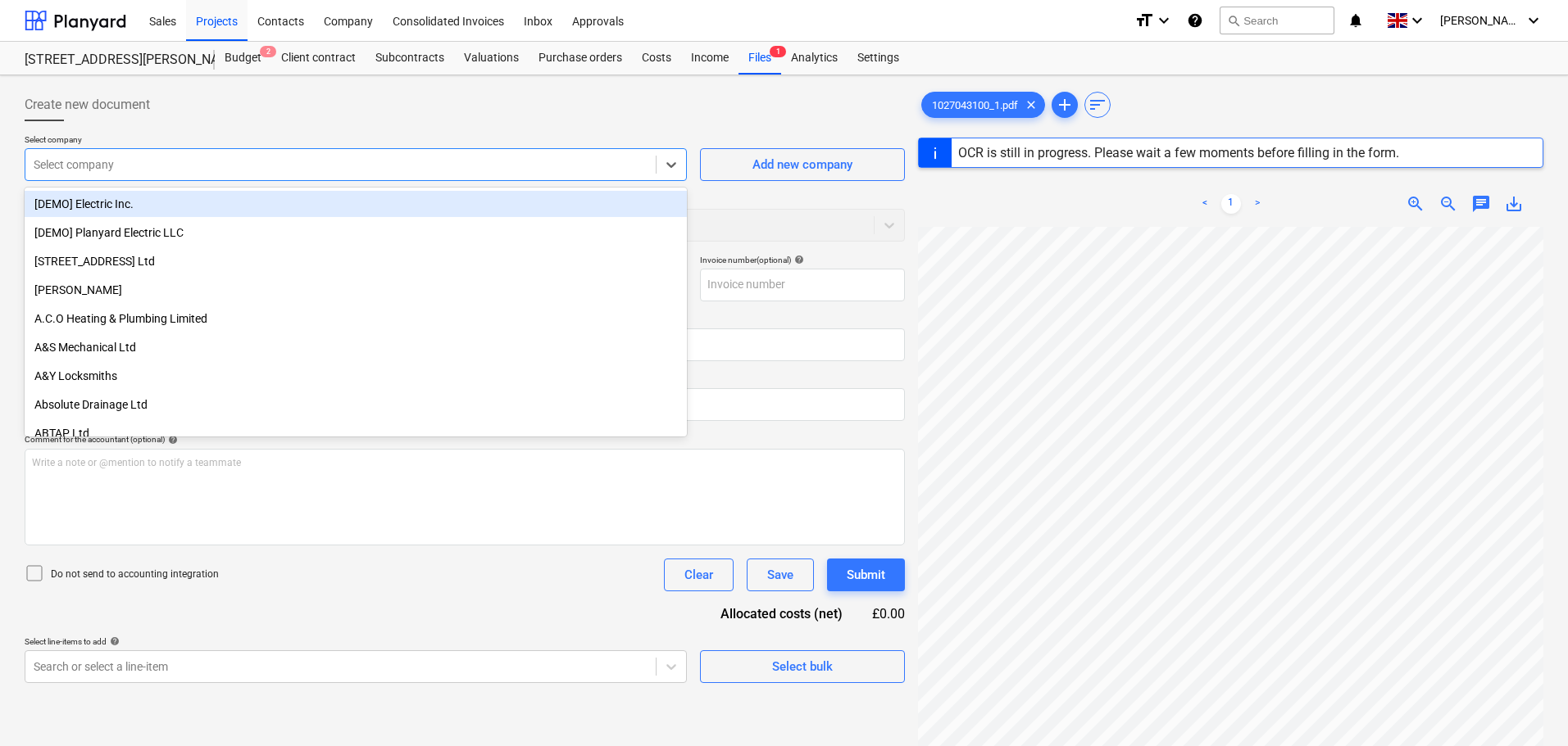
type input "1027043100"
type input "[DATE]"
type input "30 Sep 2025"
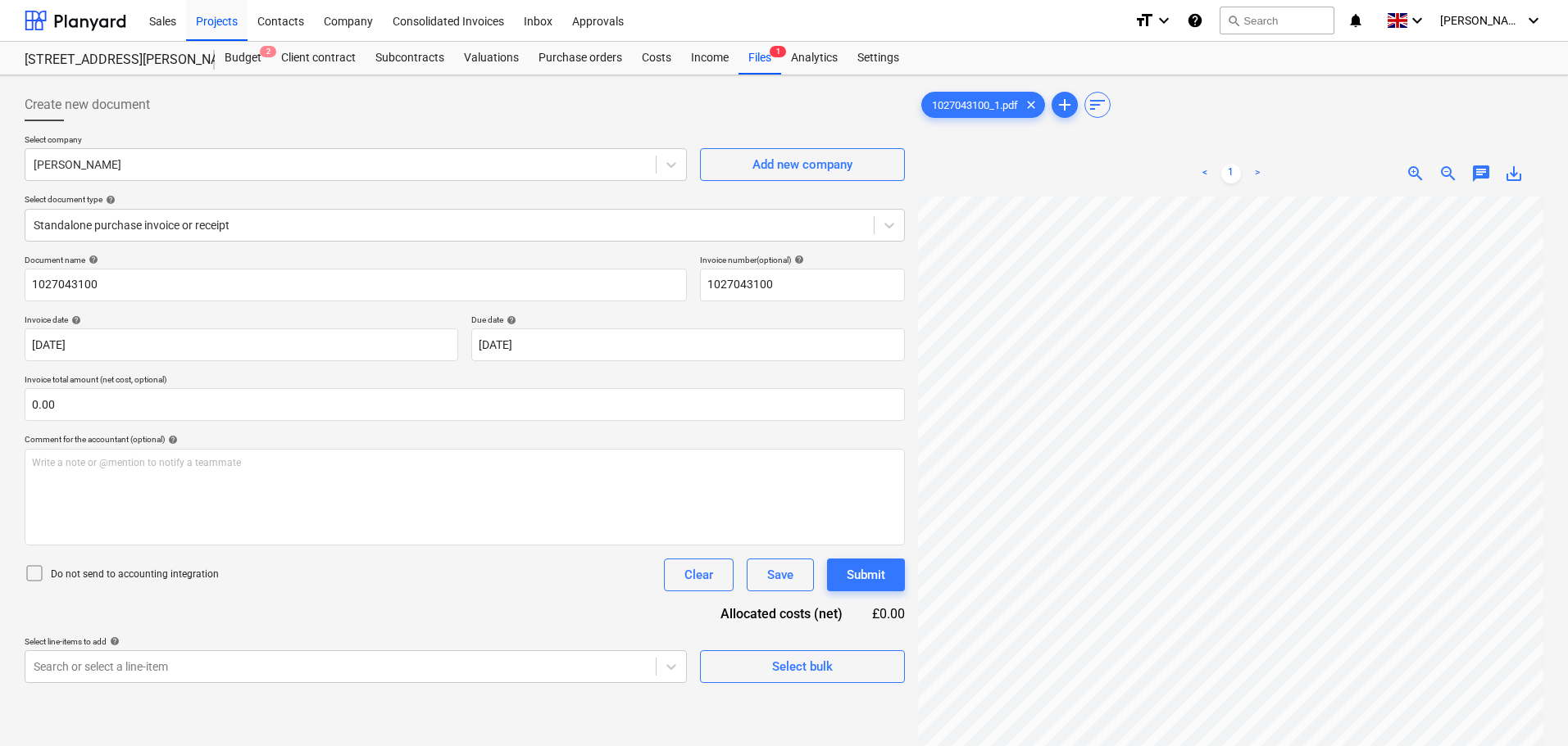
click at [249, 115] on div "Create new document" at bounding box center [465, 104] width 881 height 33
click at [105, 228] on div at bounding box center [450, 224] width 832 height 16
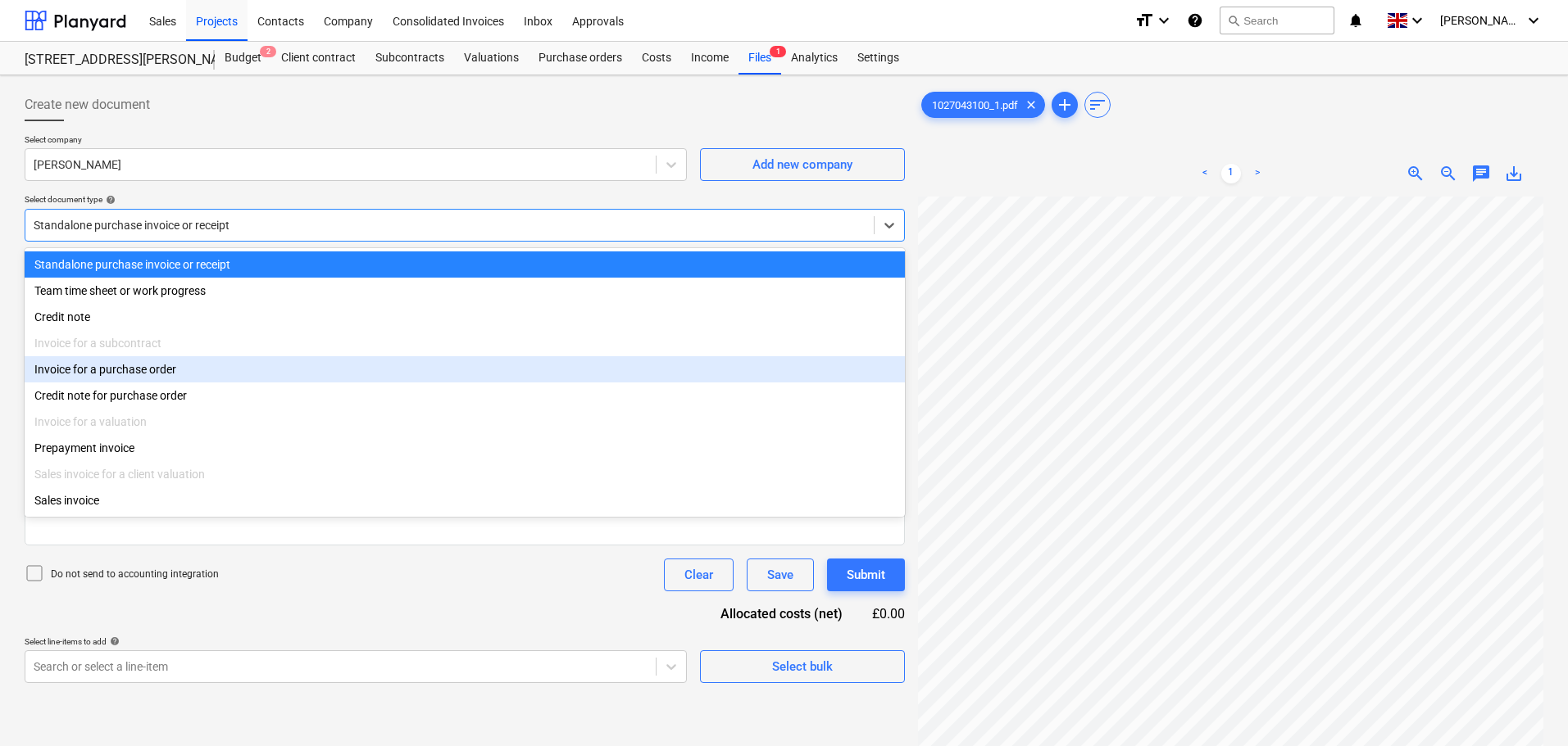
click at [145, 369] on div "Invoice for a purchase order" at bounding box center [465, 370] width 881 height 26
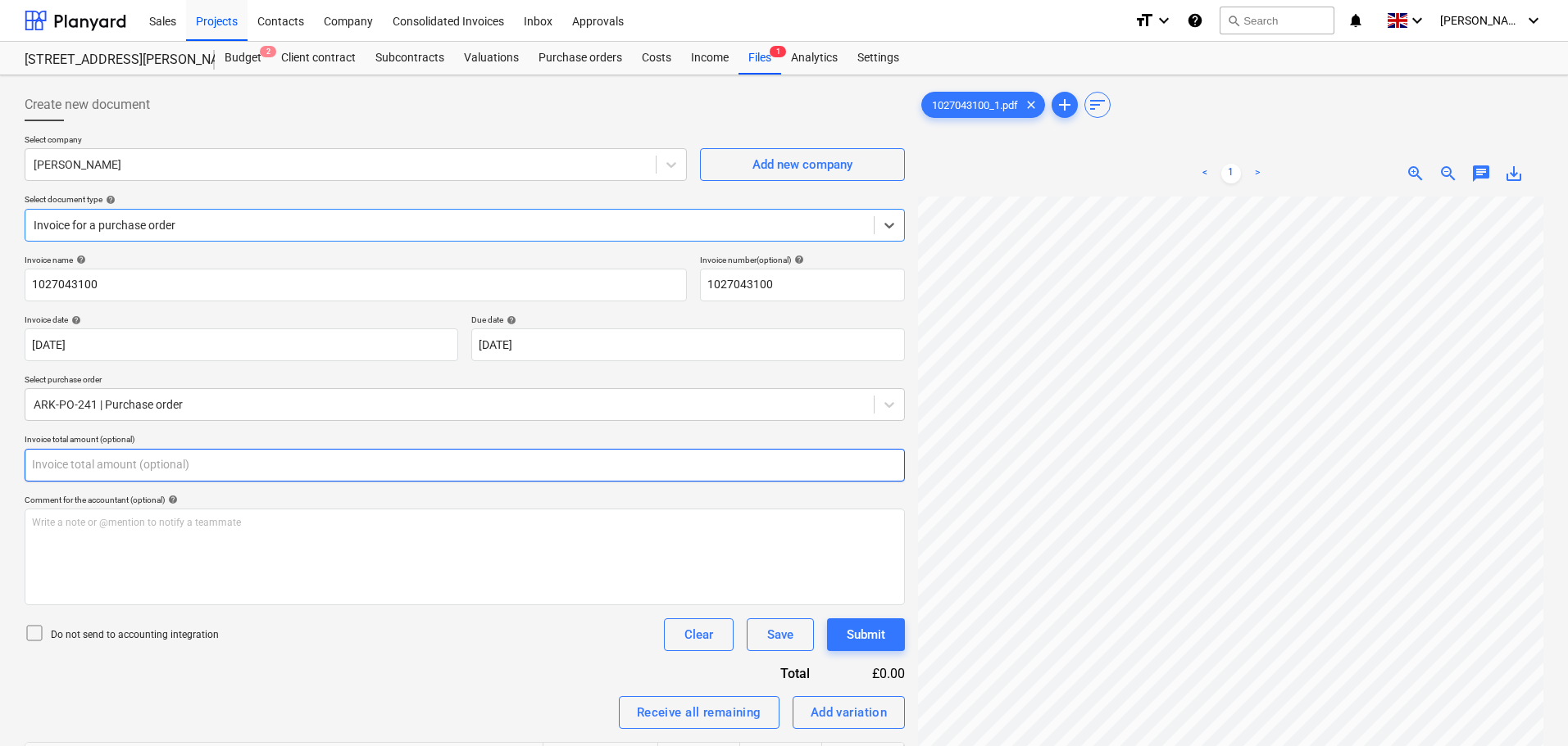
click at [98, 459] on input "text" at bounding box center [465, 464] width 881 height 33
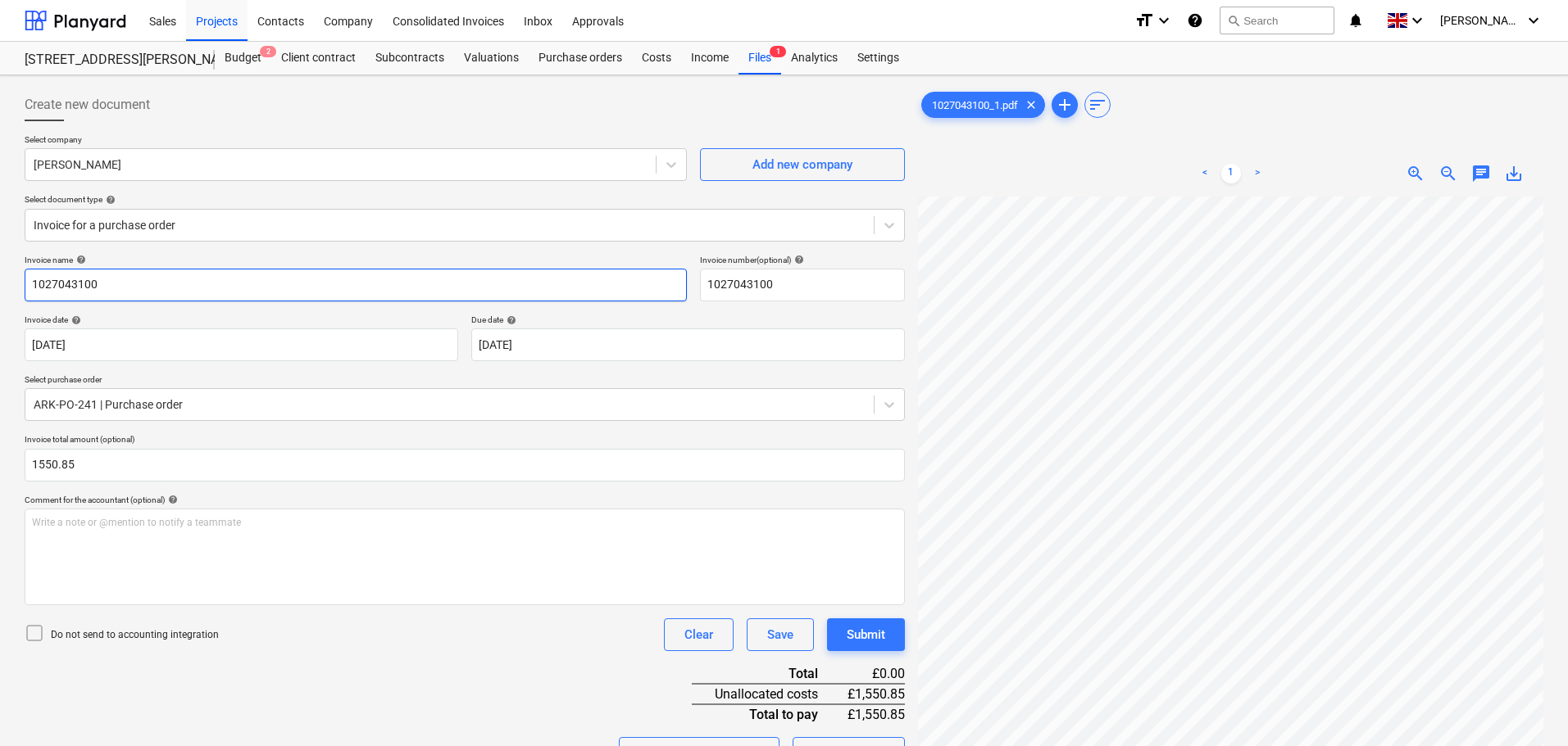
type input "1,550.85"
click at [94, 294] on input "1027043100" at bounding box center [355, 284] width 662 height 33
drag, startPoint x: 127, startPoint y: 278, endPoint x: -208, endPoint y: 270, distance: 335.1
click at [0, 270] on html "Sales Projects Contacts Company Consolidated Invoices Inbox Approvals format_si…" at bounding box center [784, 373] width 1568 height 746
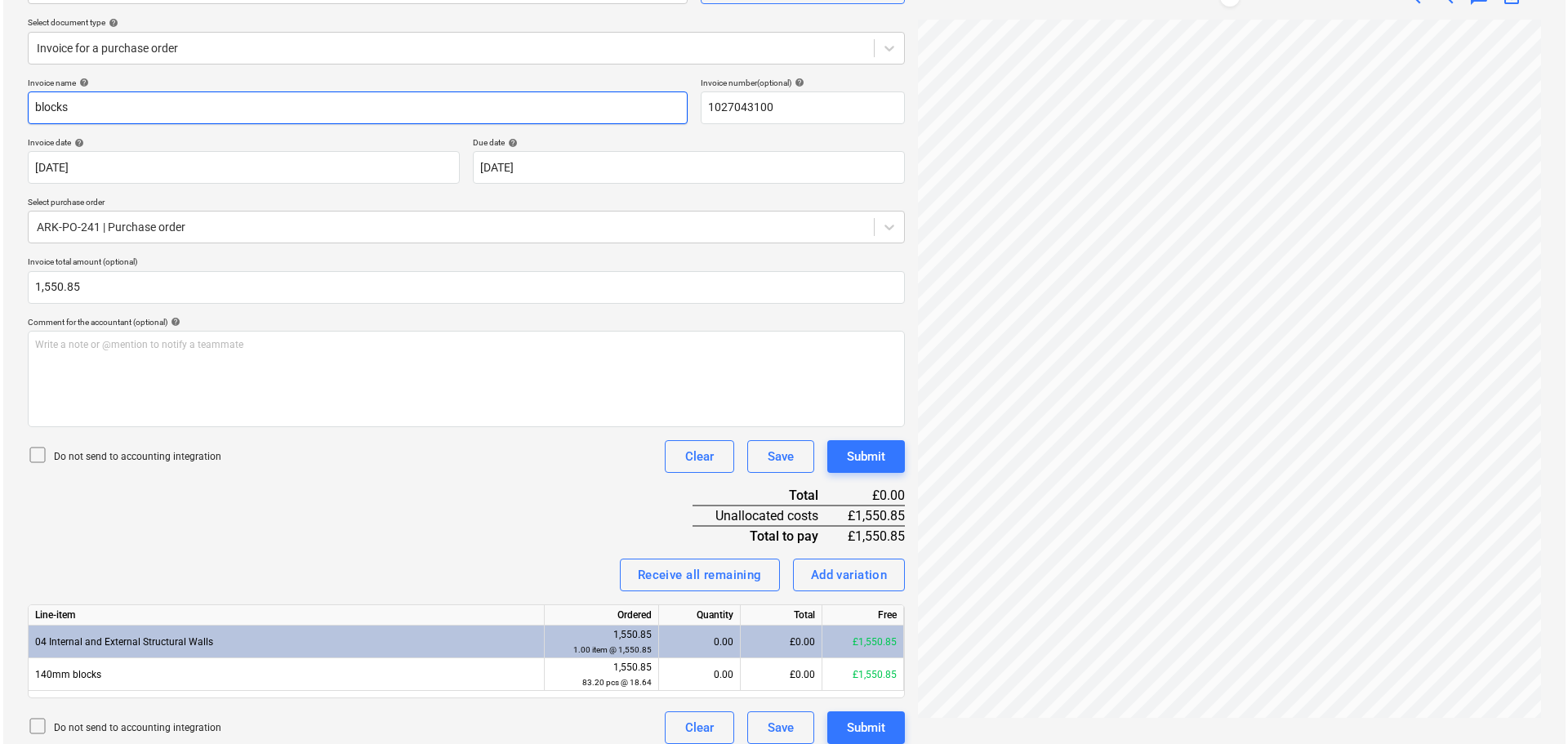
scroll to position [190, 0]
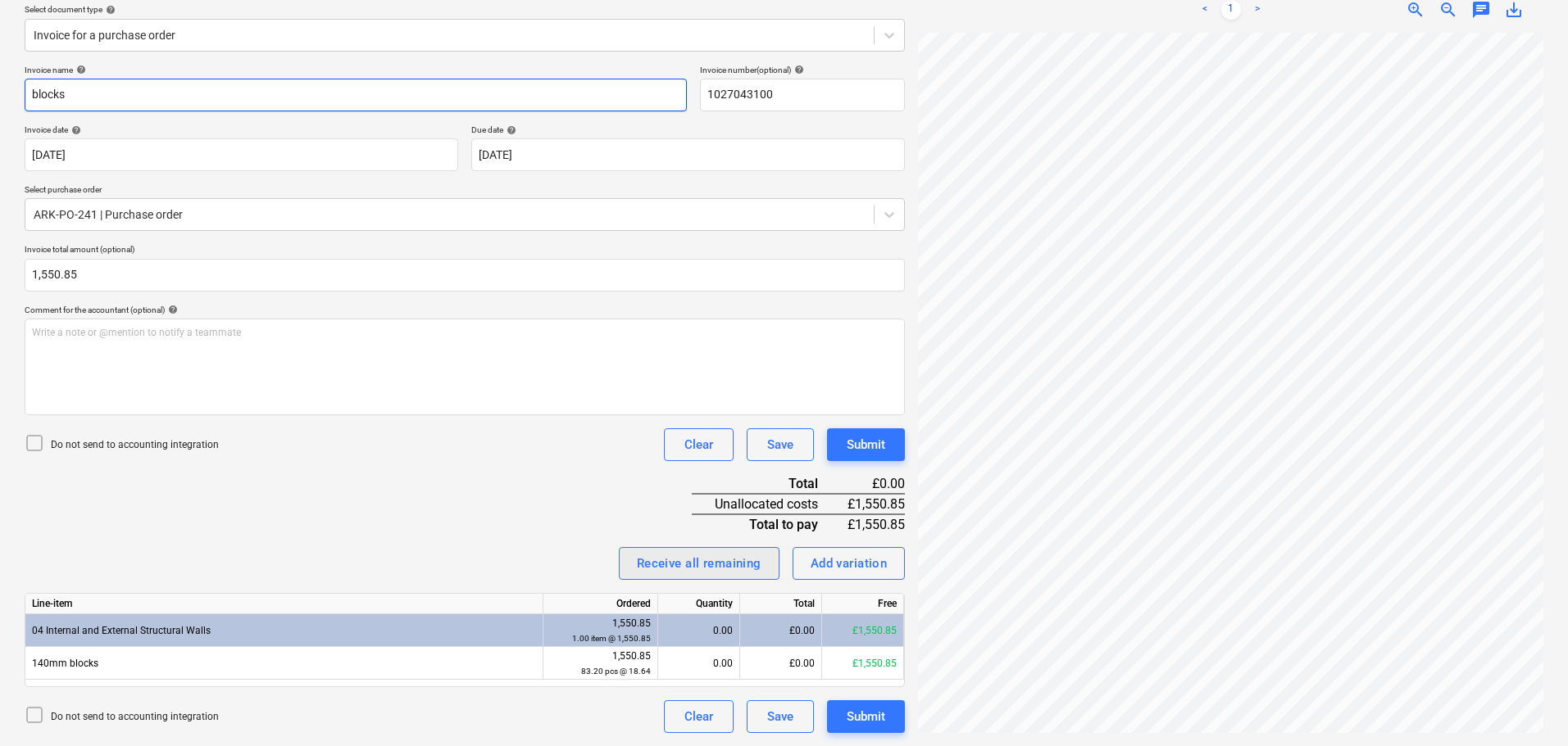
type input "blocks"
click at [717, 562] on div "Receive all remaining" at bounding box center [699, 563] width 125 height 22
click at [527, 531] on div "Invoice name help blocks Invoice number (optional) help 1027043100 Invoice date…" at bounding box center [465, 399] width 881 height 668
click at [879, 434] on div "Submit" at bounding box center [866, 445] width 38 height 22
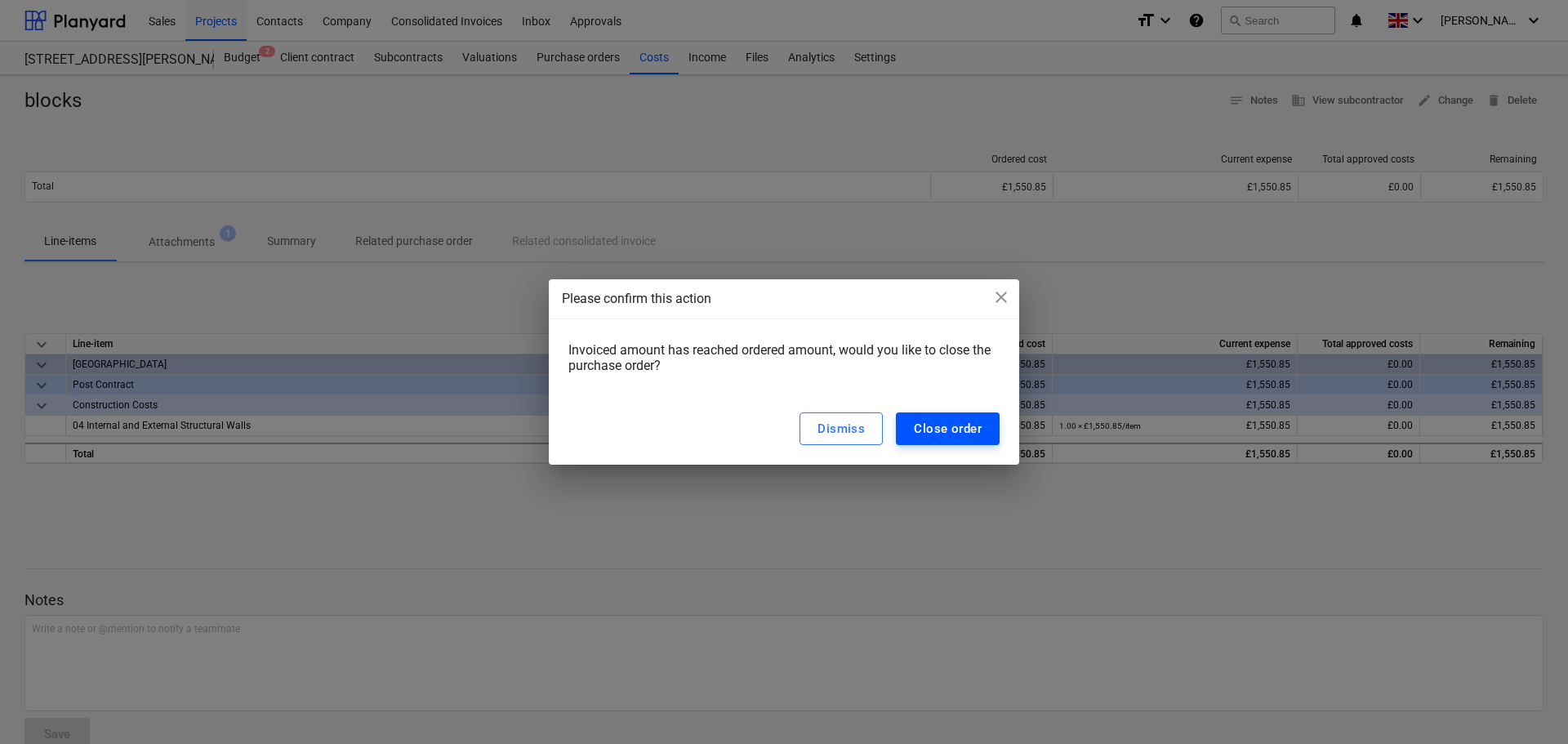
click at [963, 431] on div "Close order" at bounding box center [948, 429] width 67 height 22
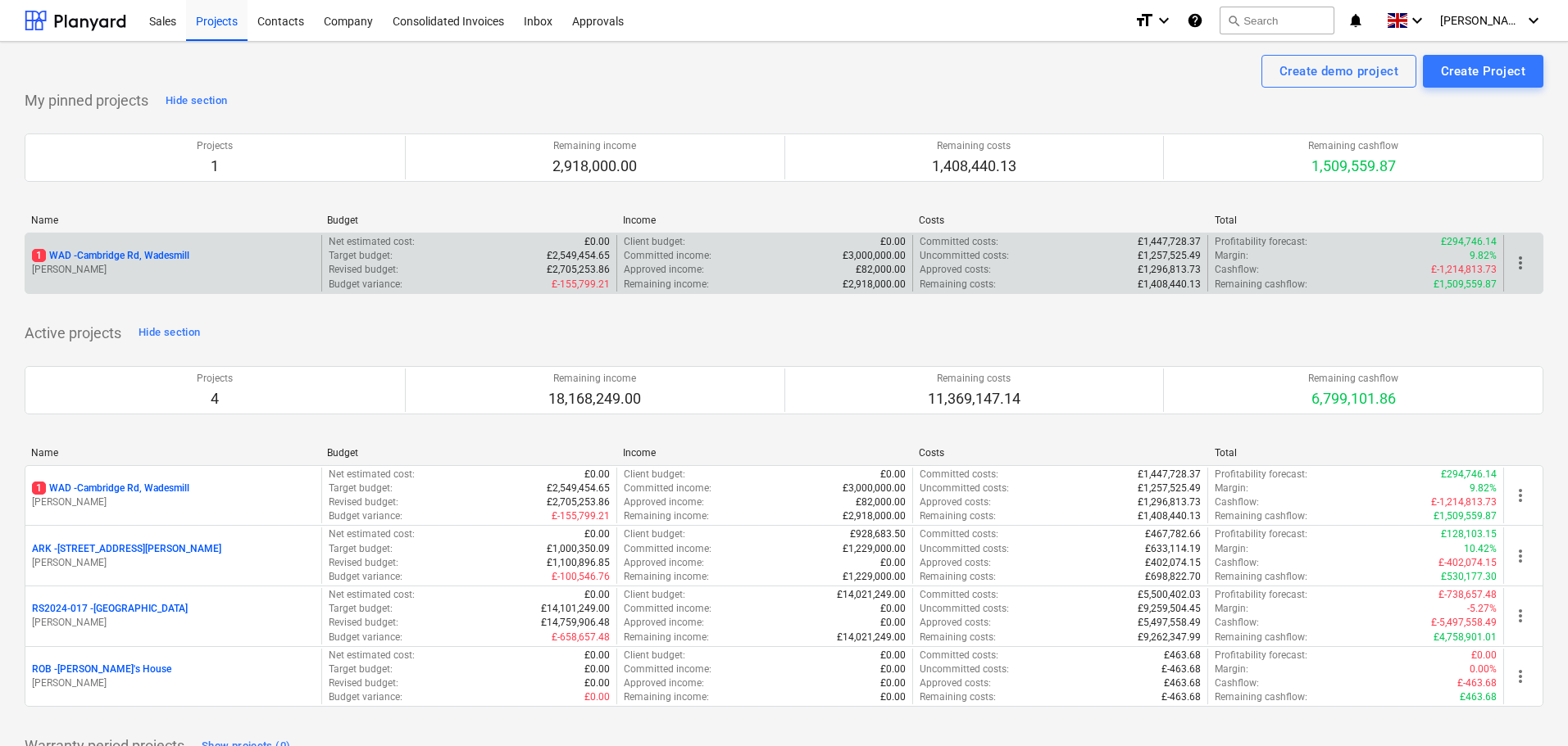
click at [112, 255] on p "1 WAD - Cambridge Rd, Wadesmill" at bounding box center [111, 255] width 158 height 14
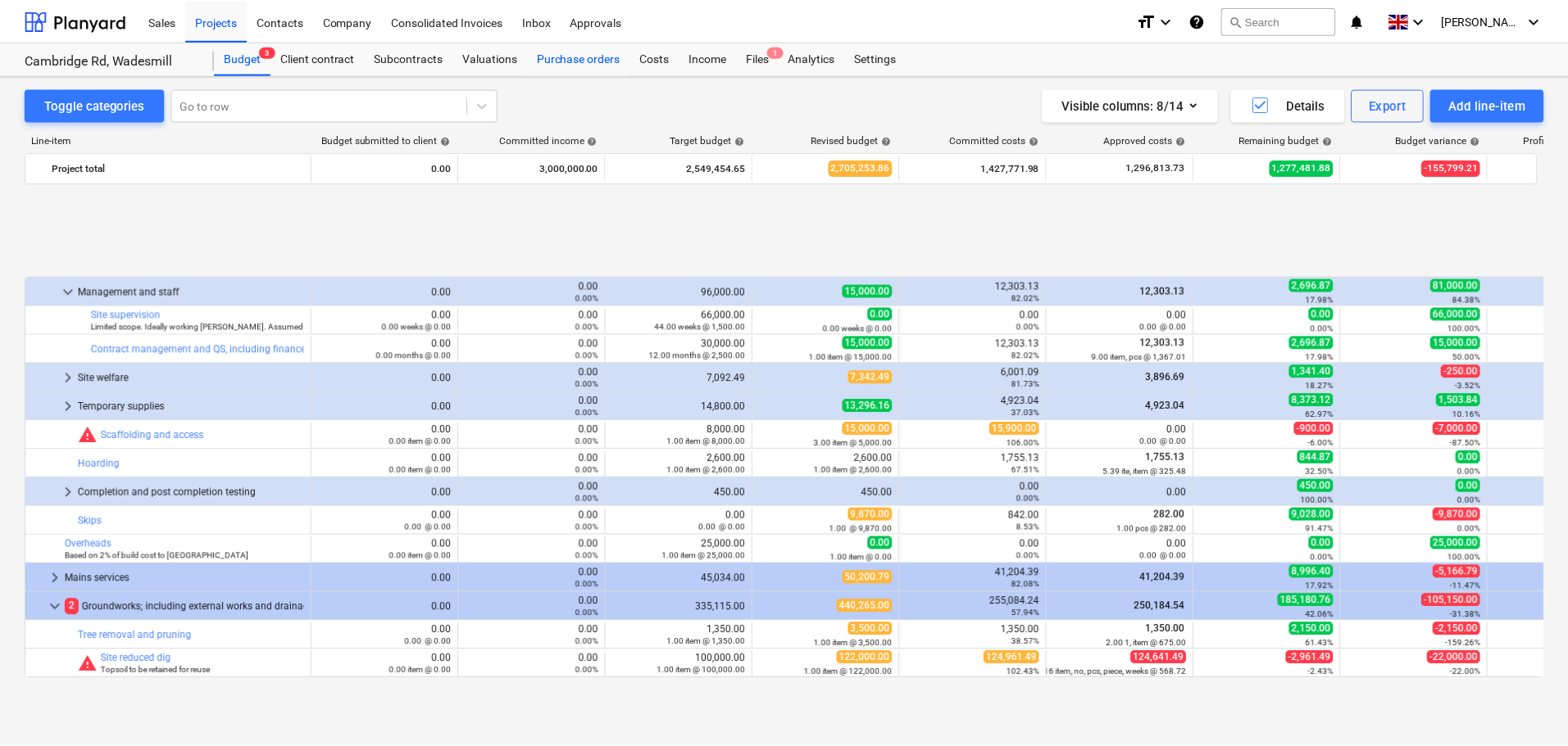
scroll to position [663, 0]
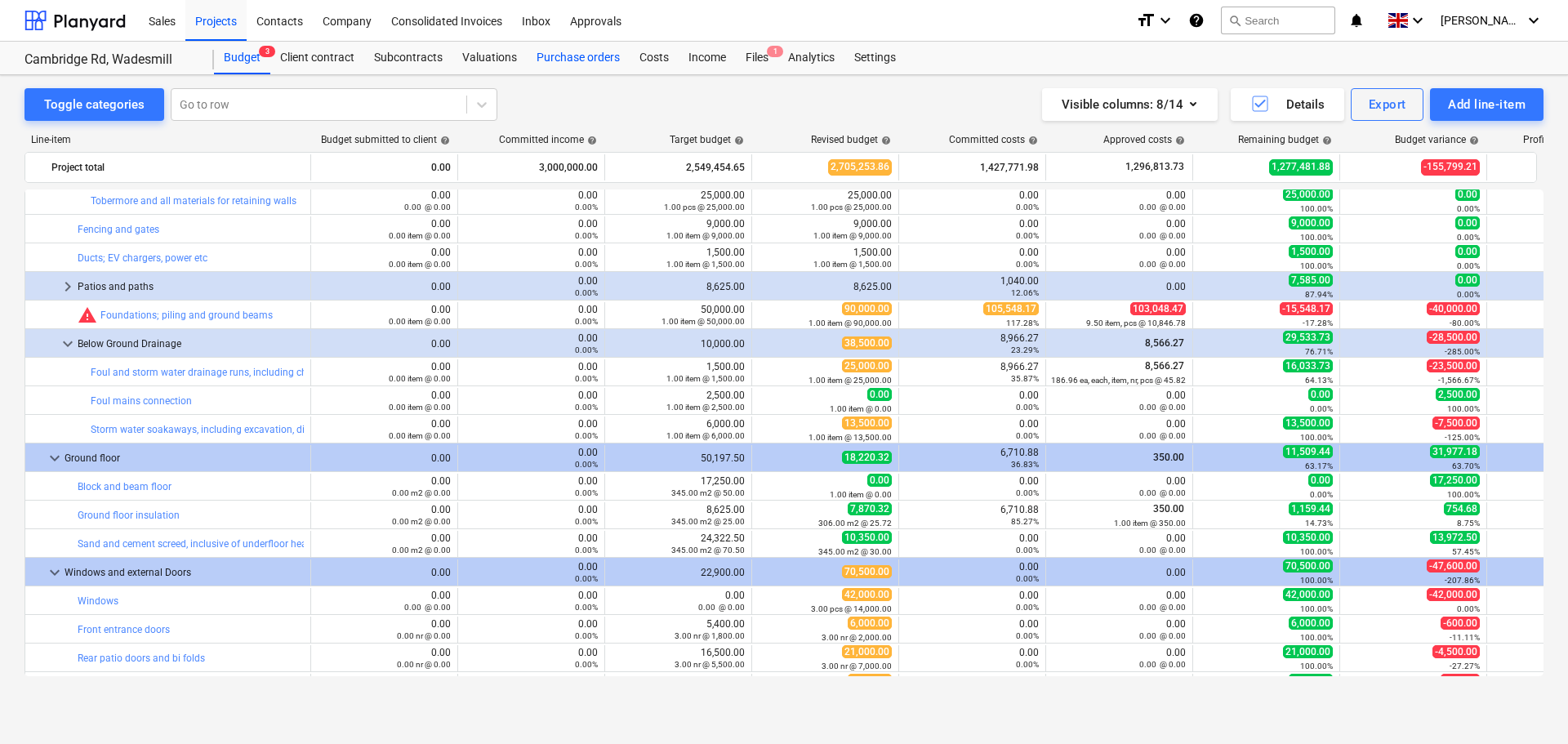
click at [579, 59] on div "Purchase orders" at bounding box center [578, 58] width 103 height 33
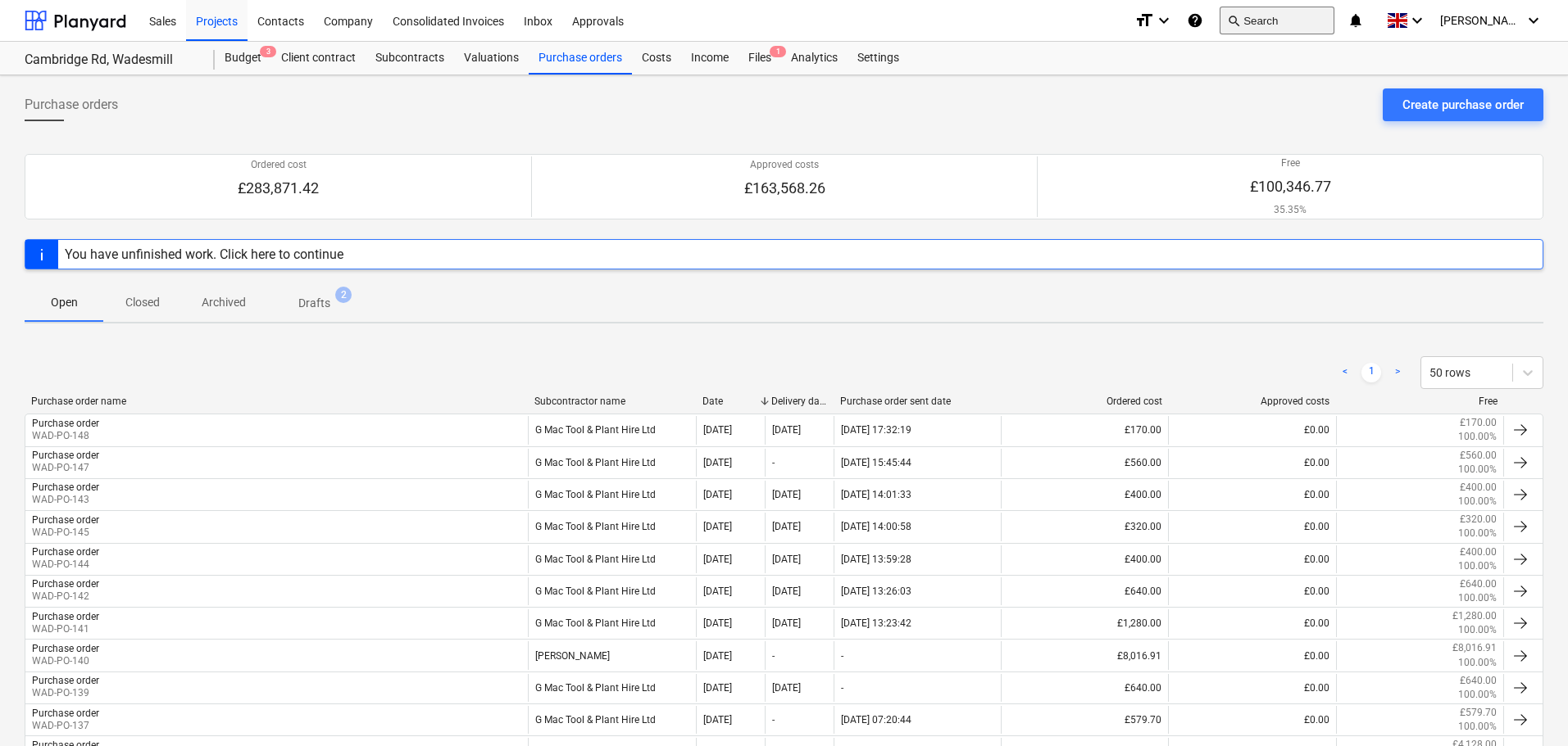
click at [1303, 23] on button "search Search" at bounding box center [1277, 21] width 115 height 28
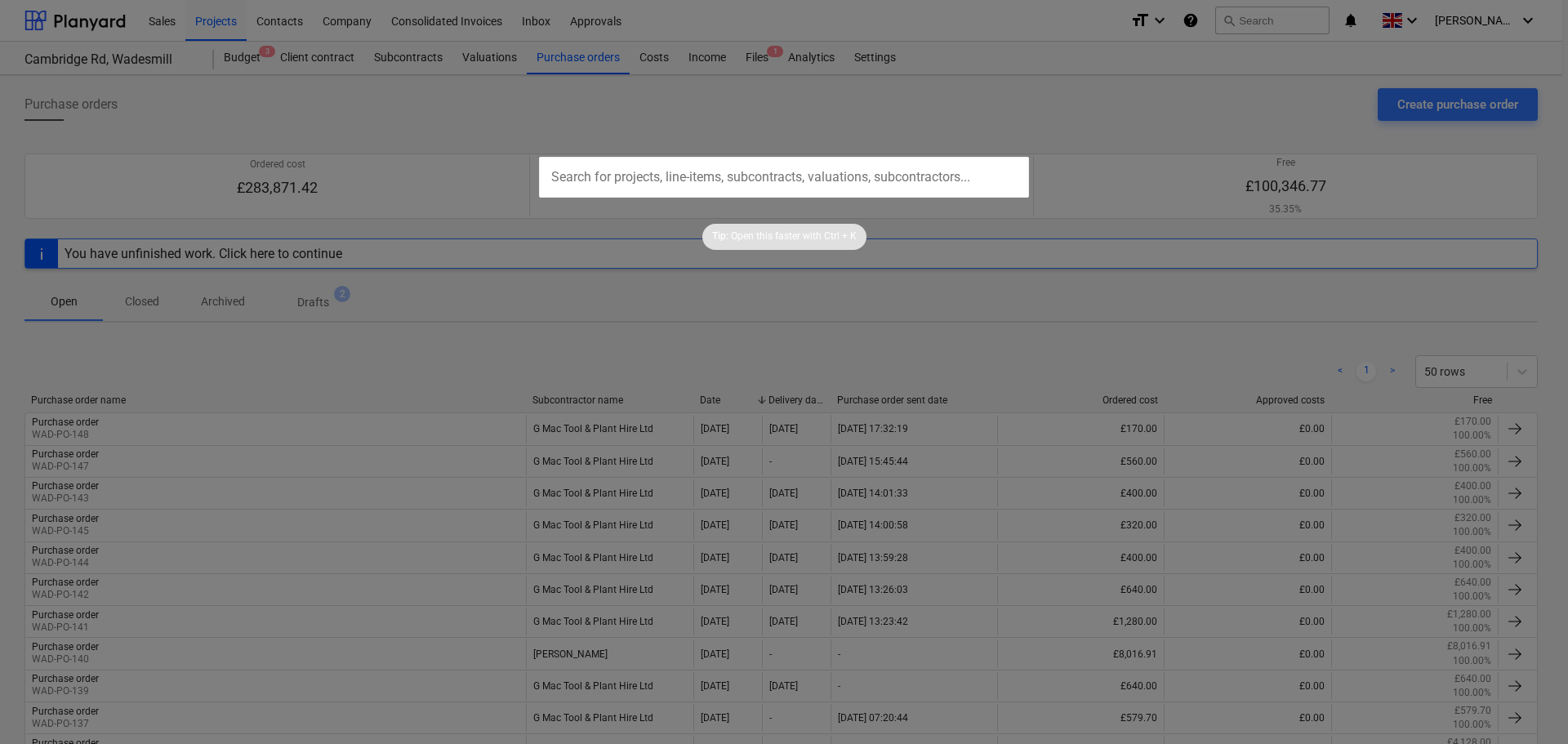
click at [588, 175] on input "text" at bounding box center [784, 178] width 490 height 41
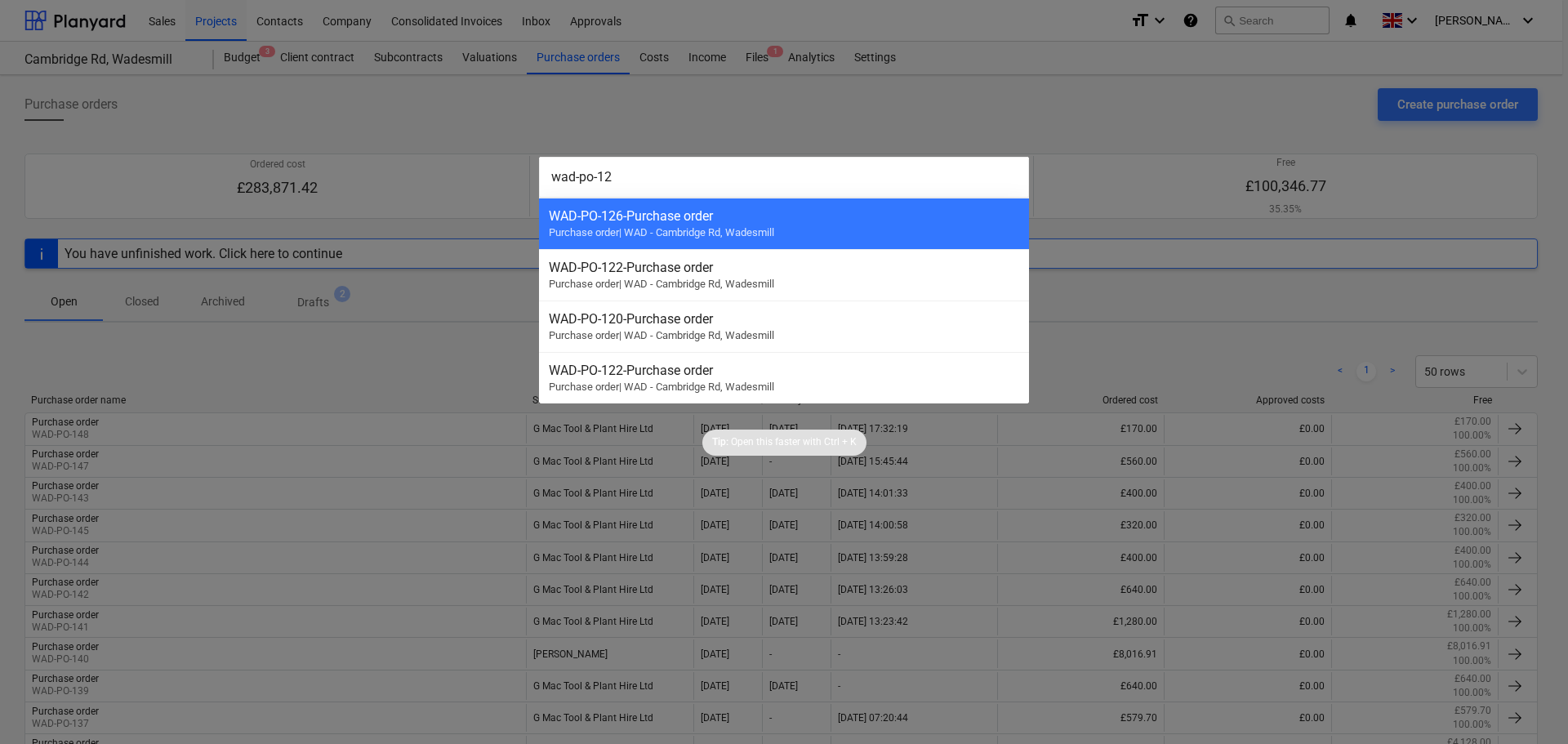
type input "wad-po-121"
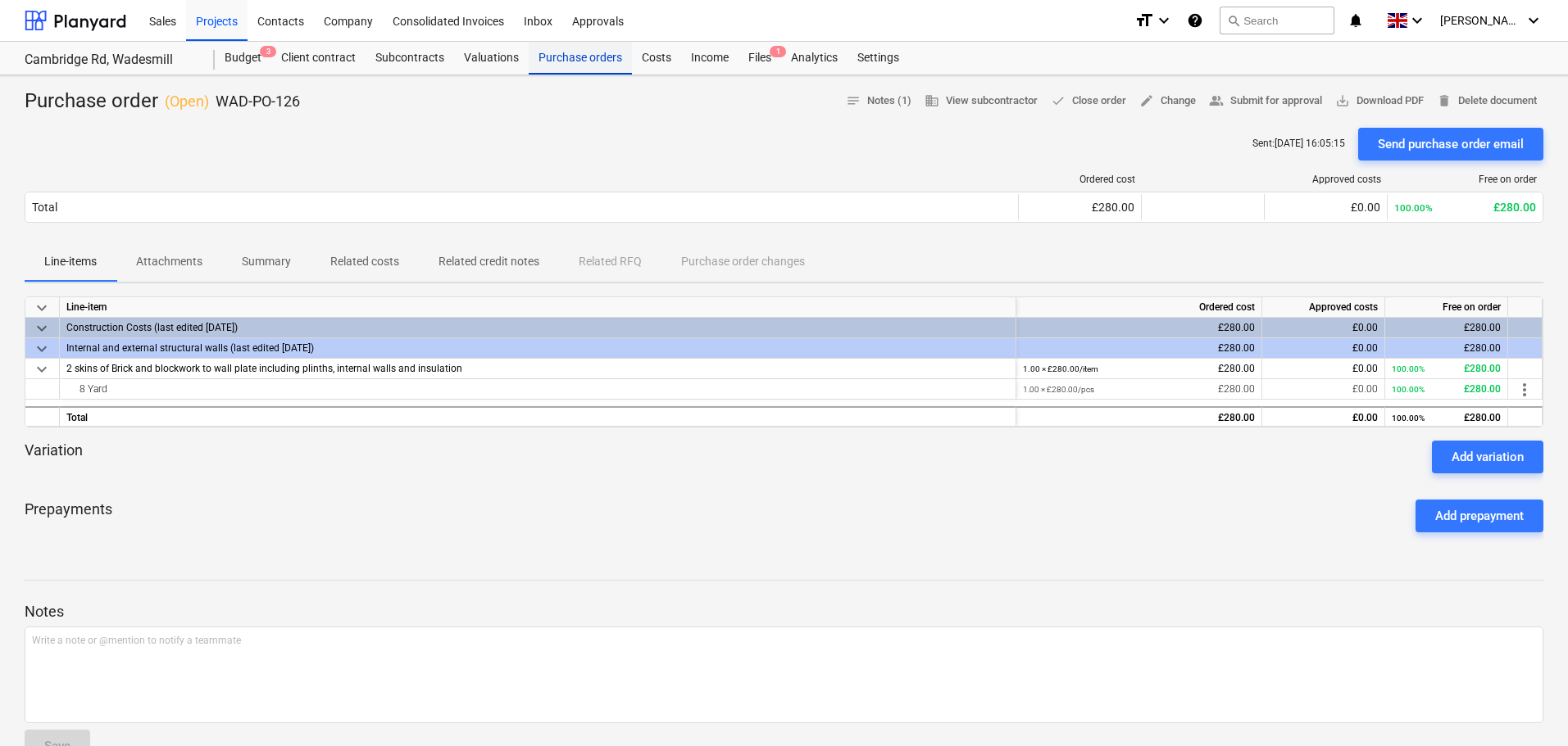
click at [577, 54] on div "Purchase orders" at bounding box center [580, 58] width 103 height 33
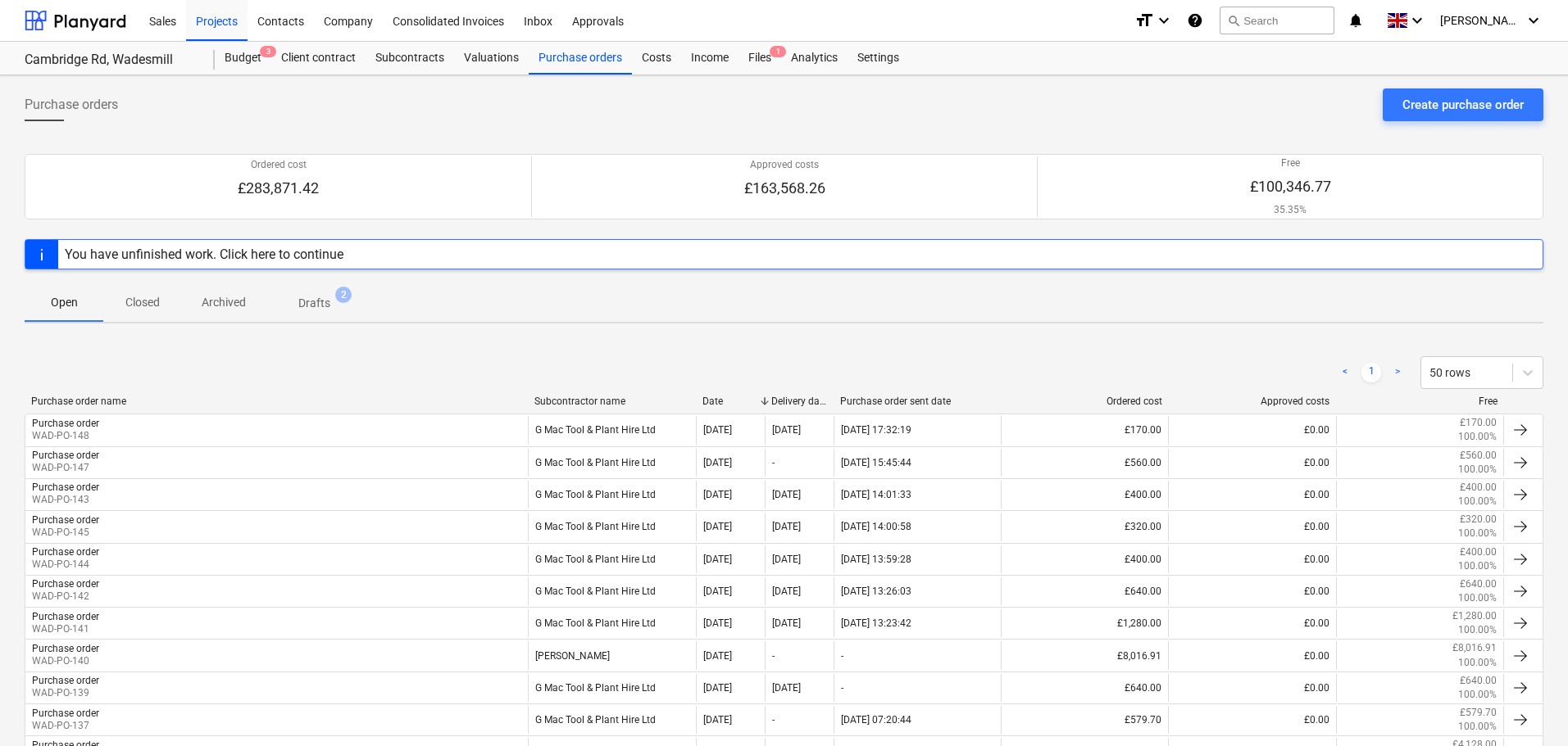
click at [233, 307] on p "Archived" at bounding box center [223, 302] width 44 height 17
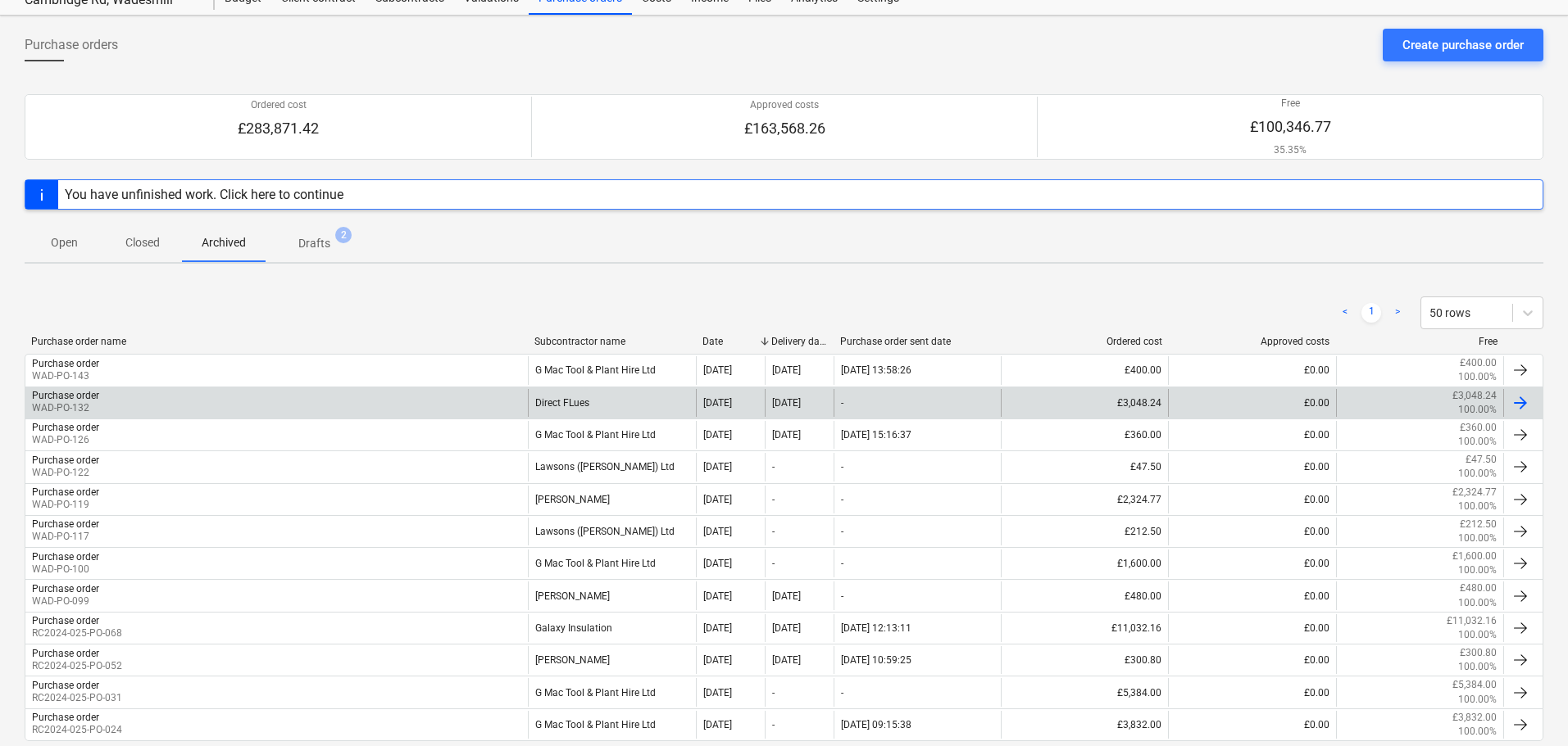
scroll to position [146, 0]
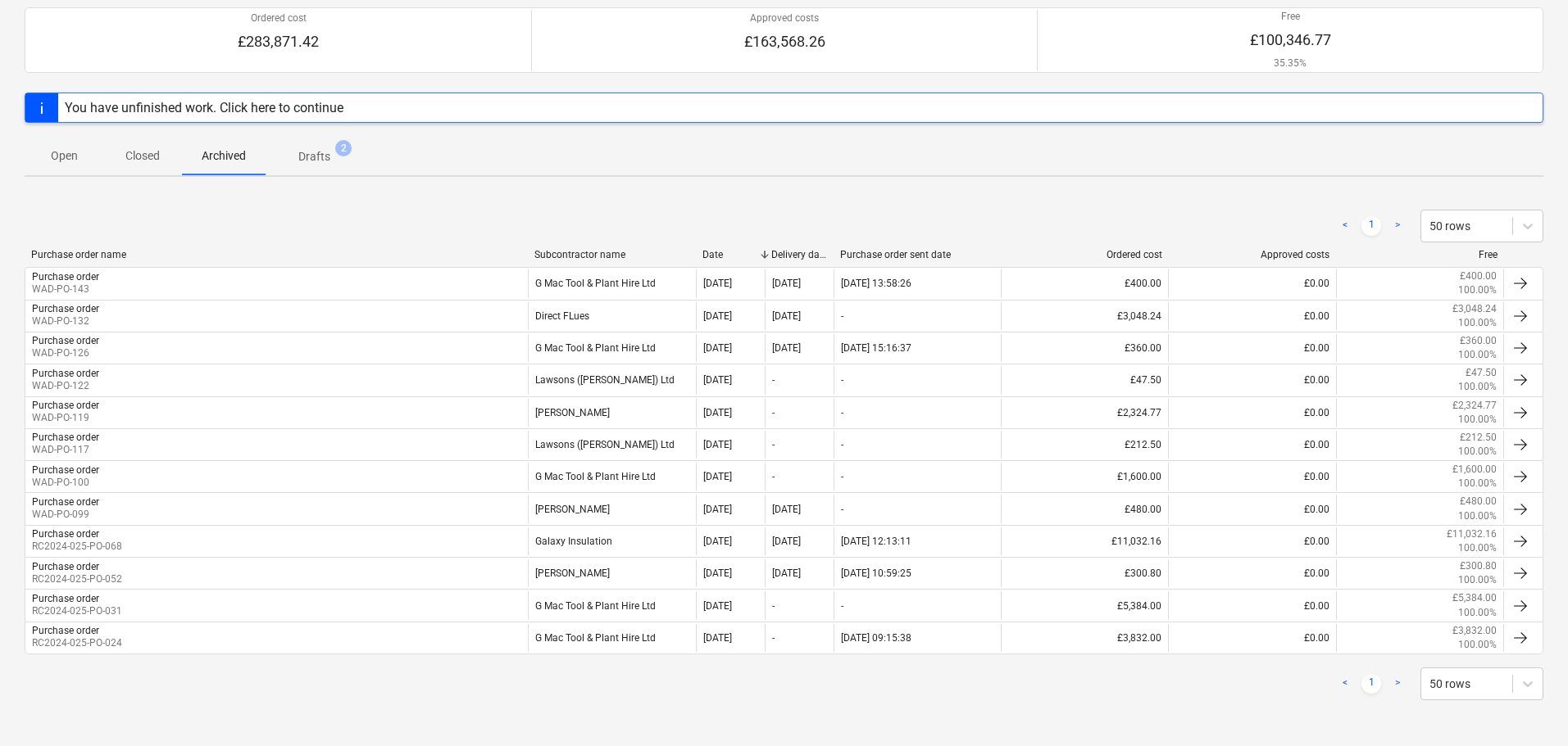
click at [325, 159] on p "Drafts" at bounding box center [315, 157] width 32 height 17
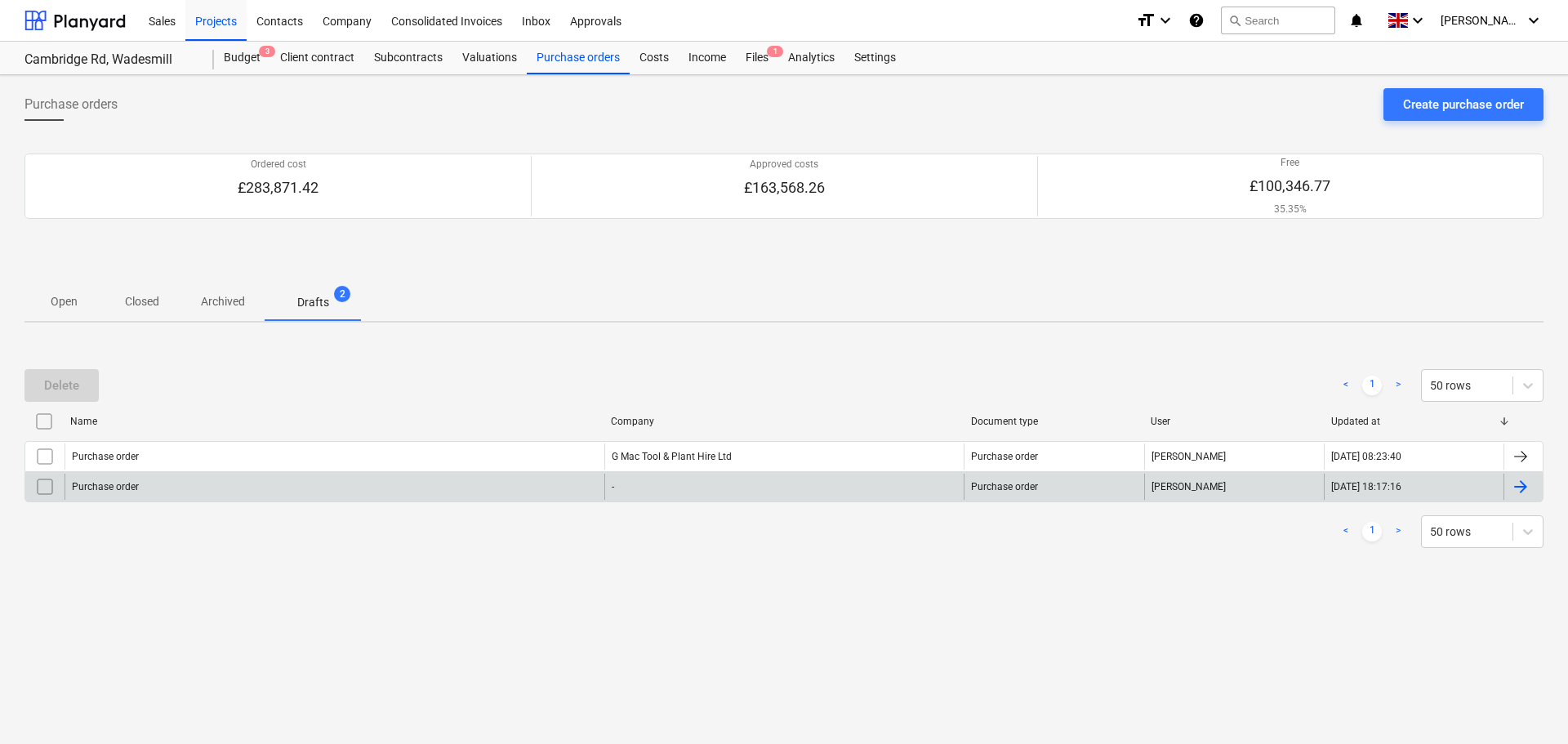
click at [46, 489] on input "checkbox" at bounding box center [45, 487] width 26 height 26
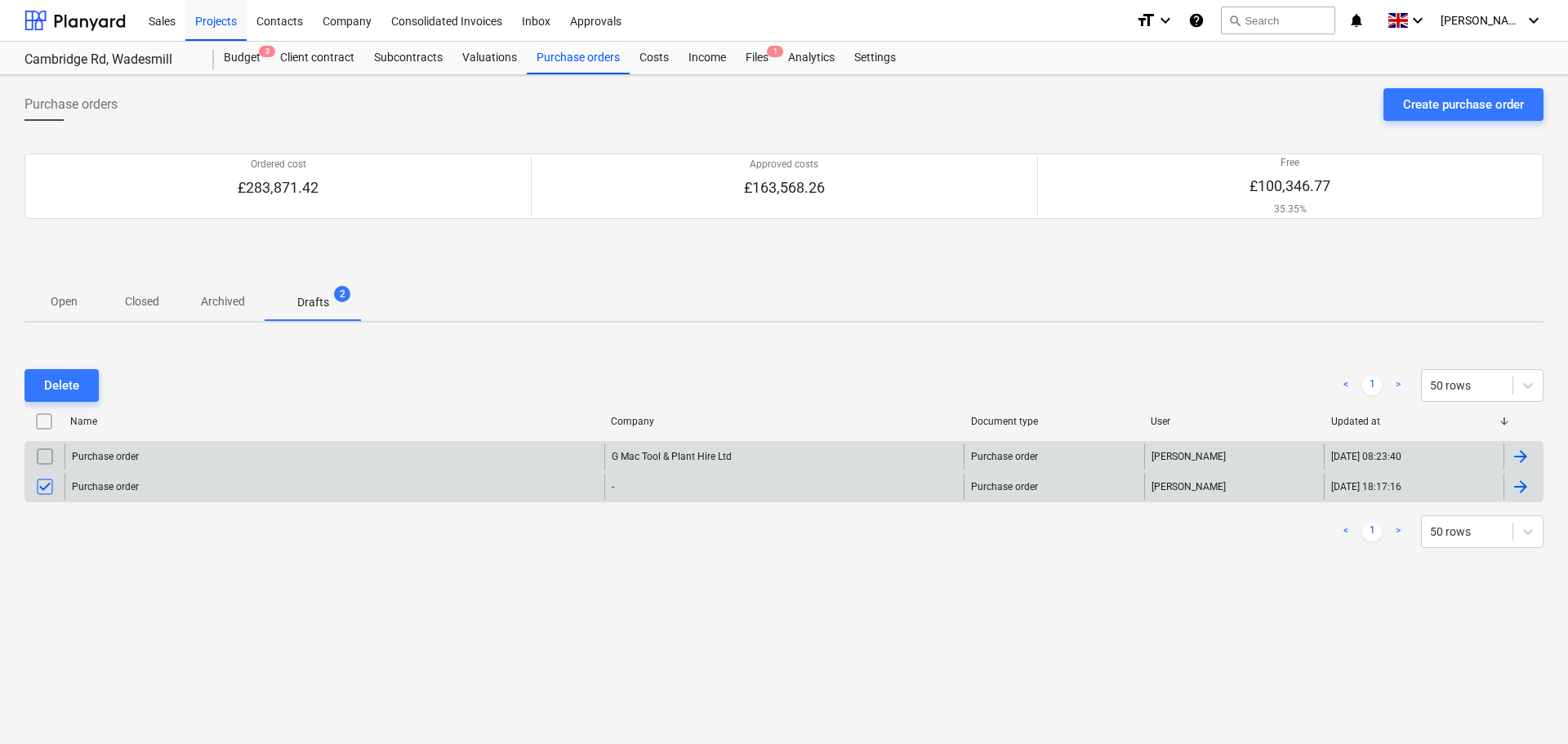
click at [46, 457] on input "checkbox" at bounding box center [45, 457] width 26 height 26
click at [54, 385] on div "Delete" at bounding box center [62, 386] width 36 height 22
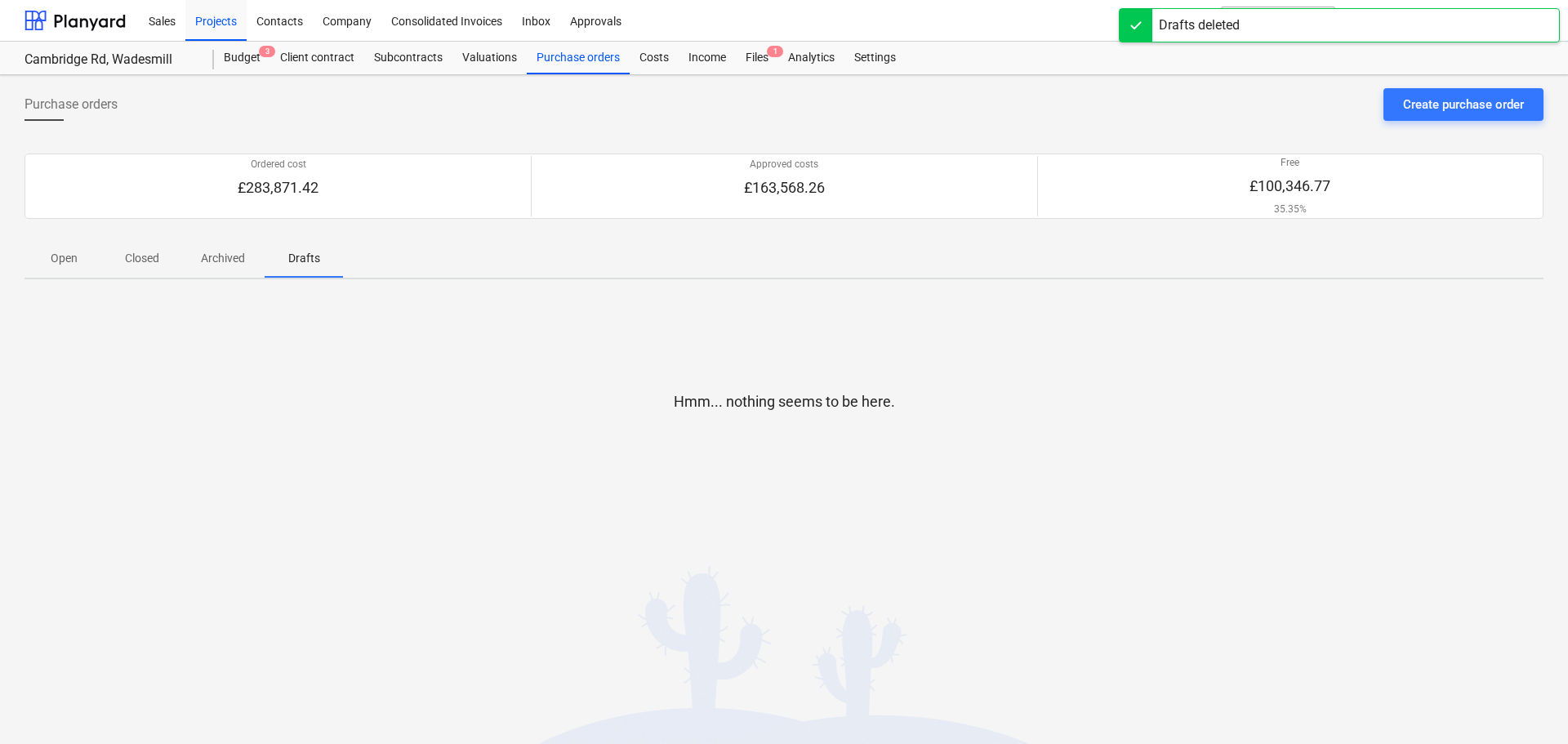
click at [156, 256] on p "Closed" at bounding box center [142, 258] width 39 height 17
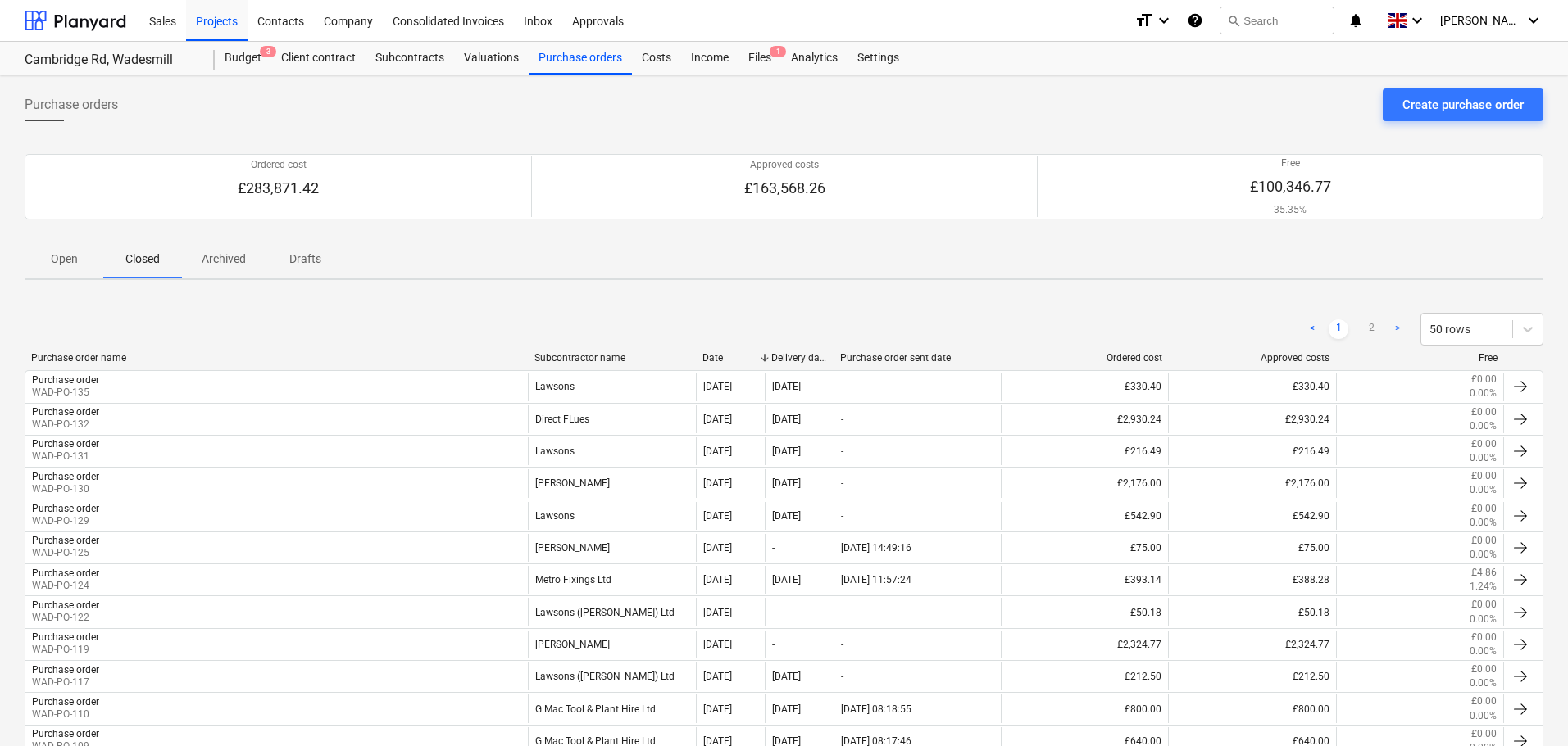
click at [68, 261] on p "Open" at bounding box center [64, 259] width 39 height 17
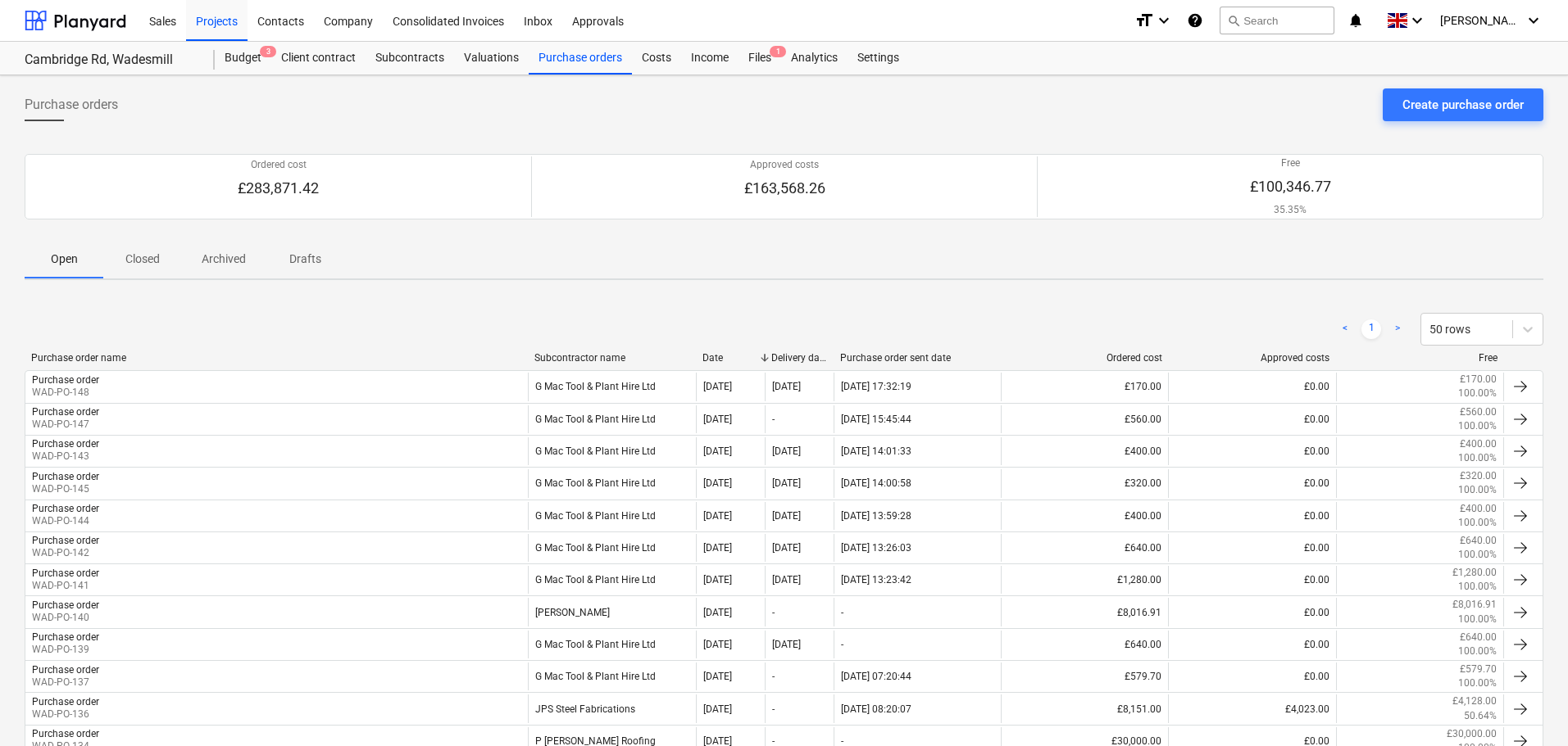
click at [225, 262] on p "Archived" at bounding box center [223, 259] width 44 height 17
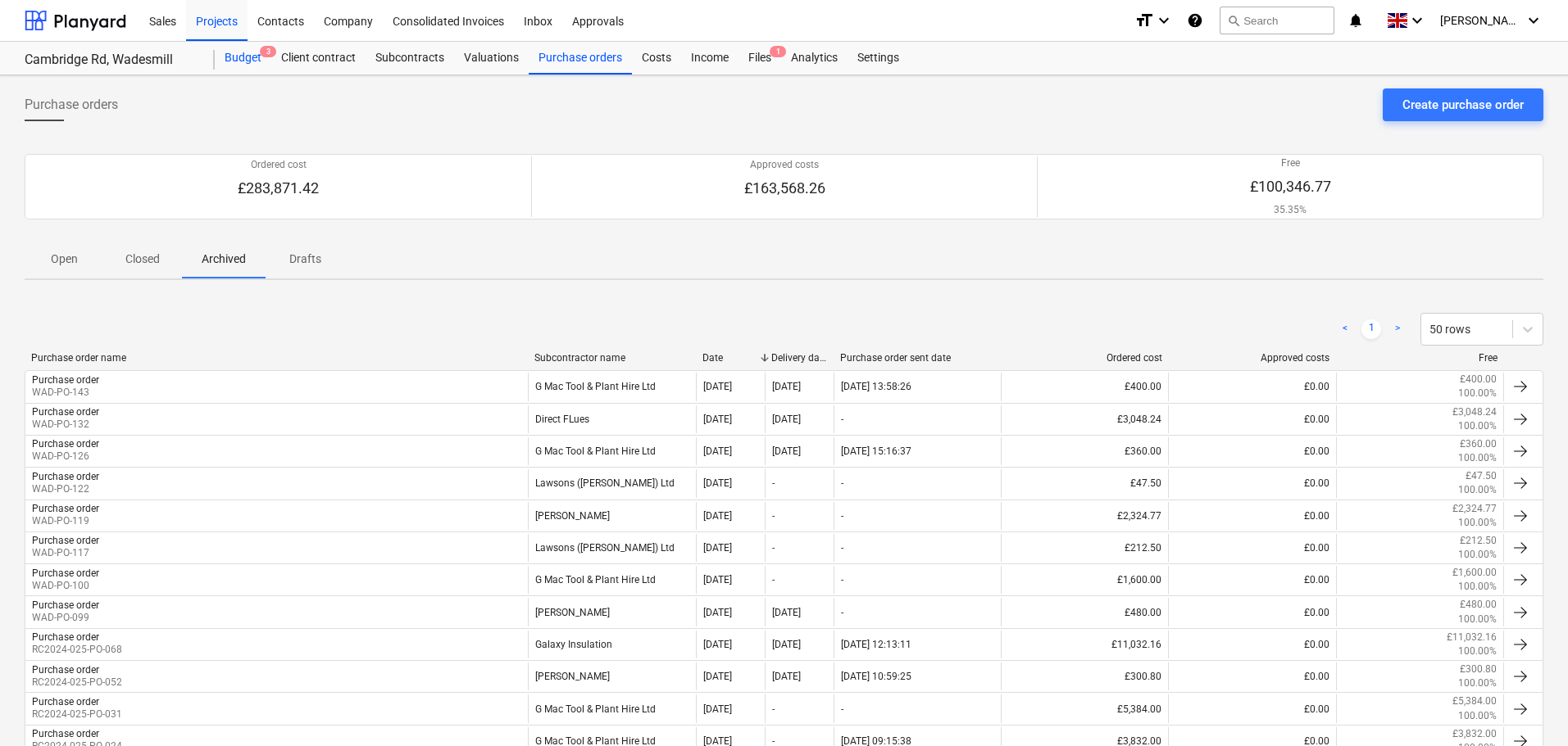
click at [250, 55] on div "Budget 3" at bounding box center [243, 58] width 56 height 33
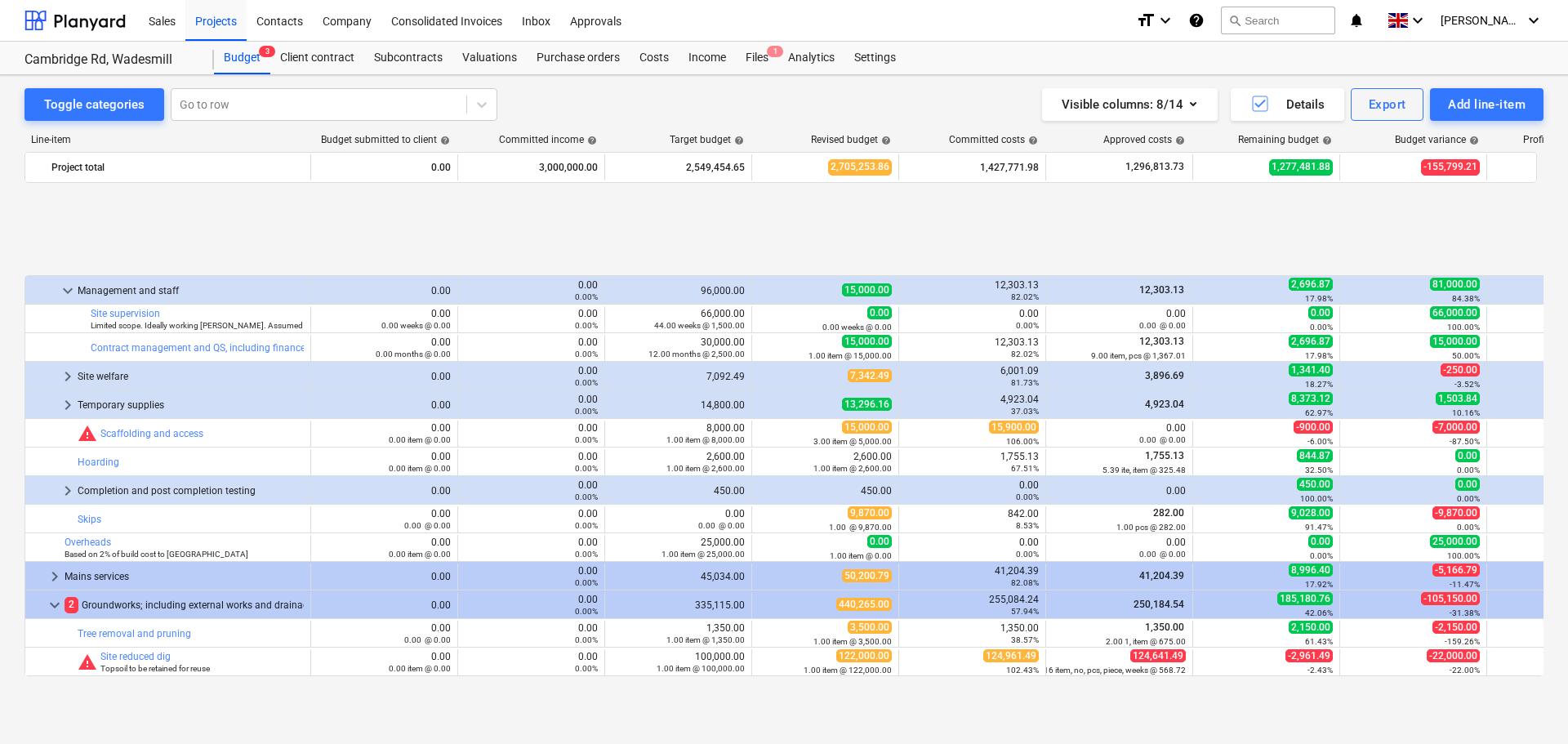
scroll to position [662, 0]
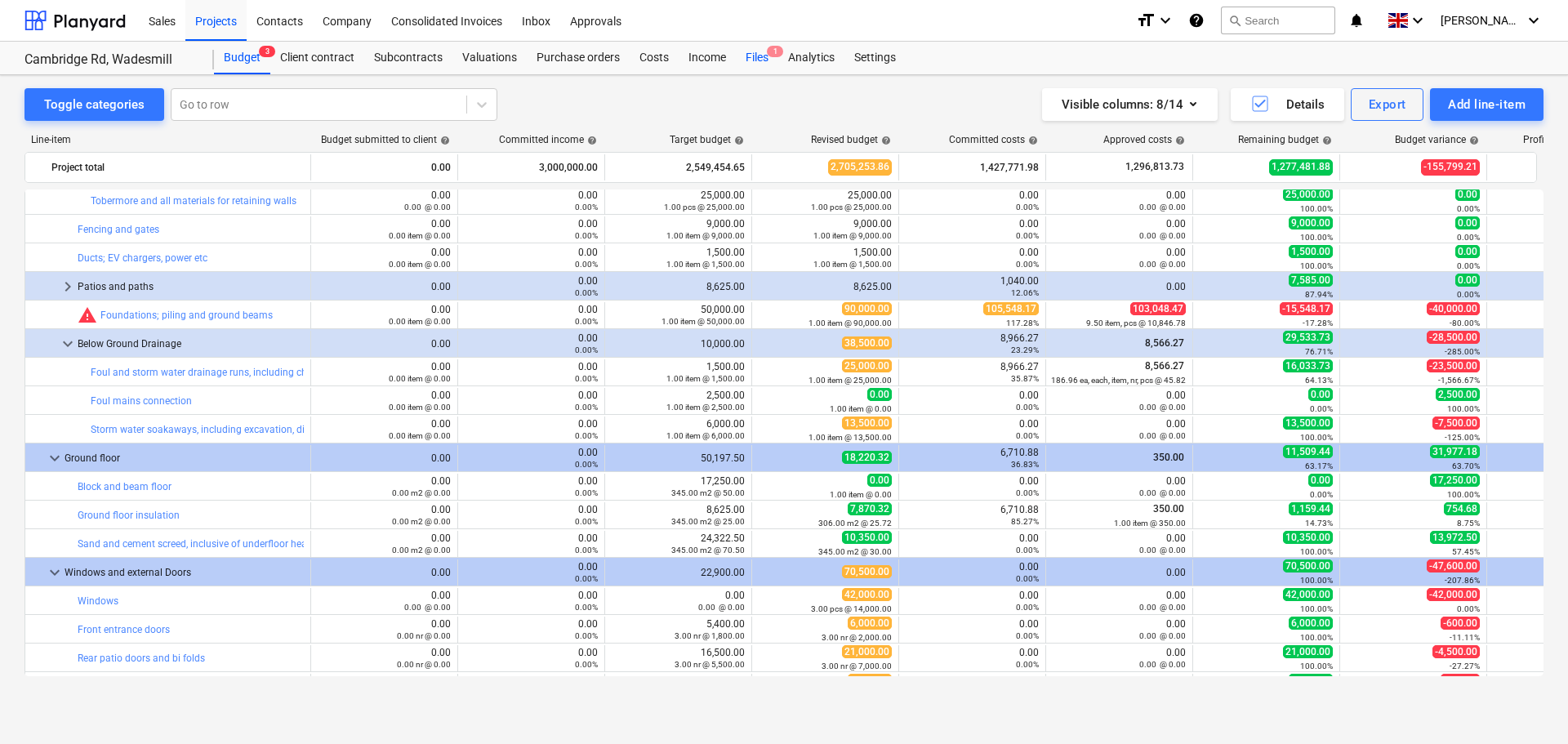
click at [753, 54] on div "Files 1" at bounding box center [757, 58] width 42 height 33
